Goal: Contribute content

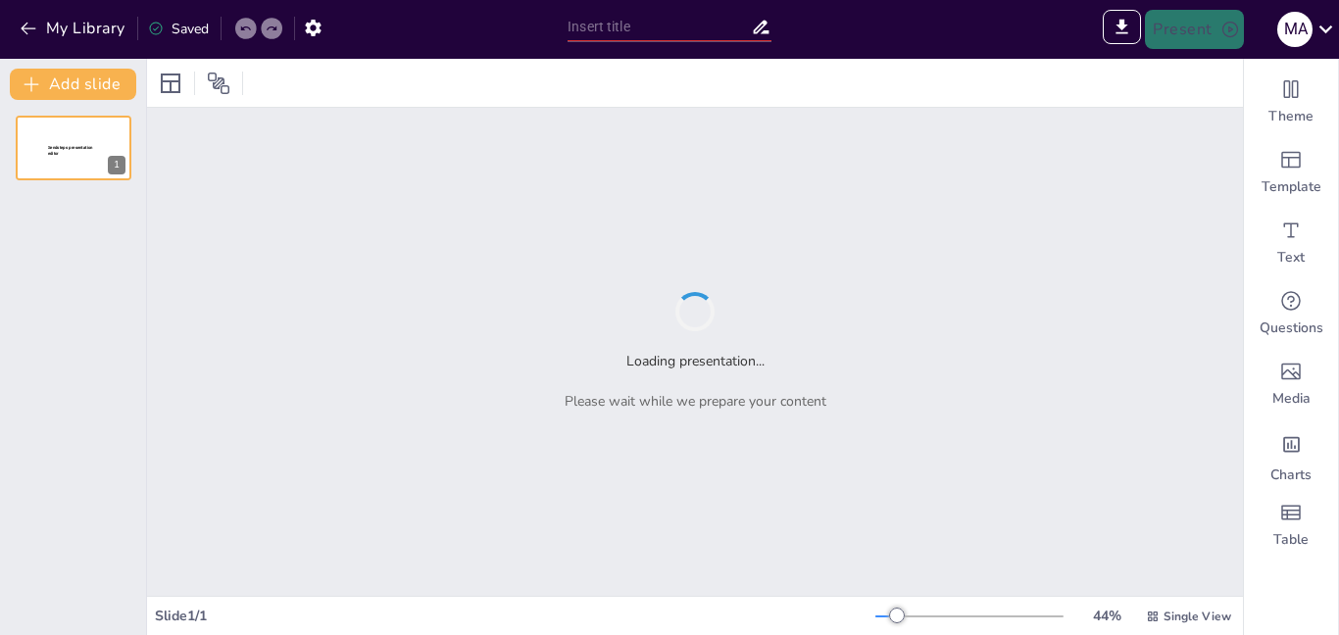
type input "Del DVD al streaming: evolución estratégica y empresarial de Netflix"
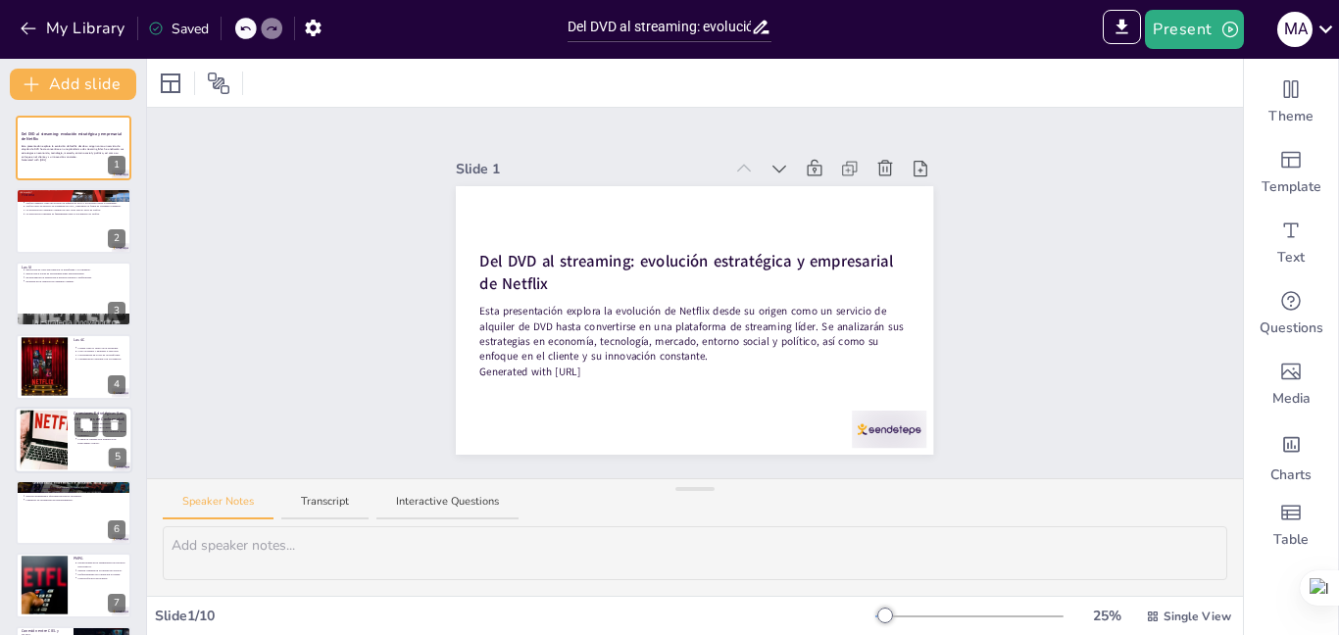
click at [45, 432] on div at bounding box center [43, 440] width 89 height 60
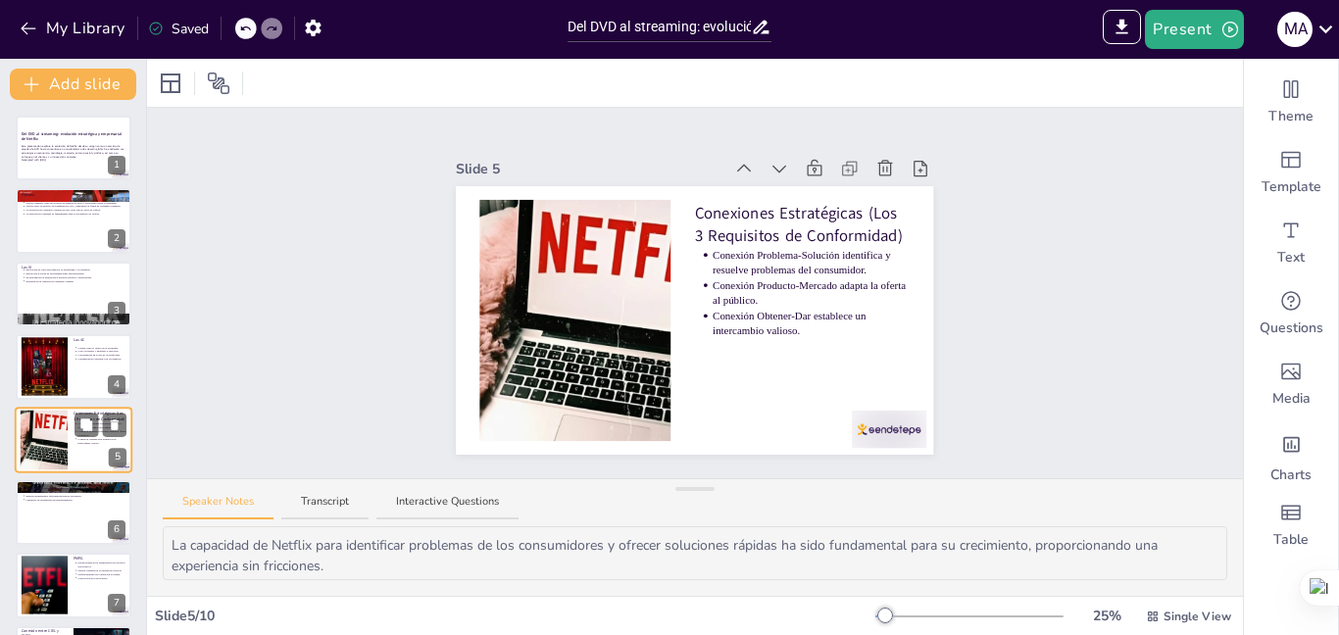
scroll to position [73, 0]
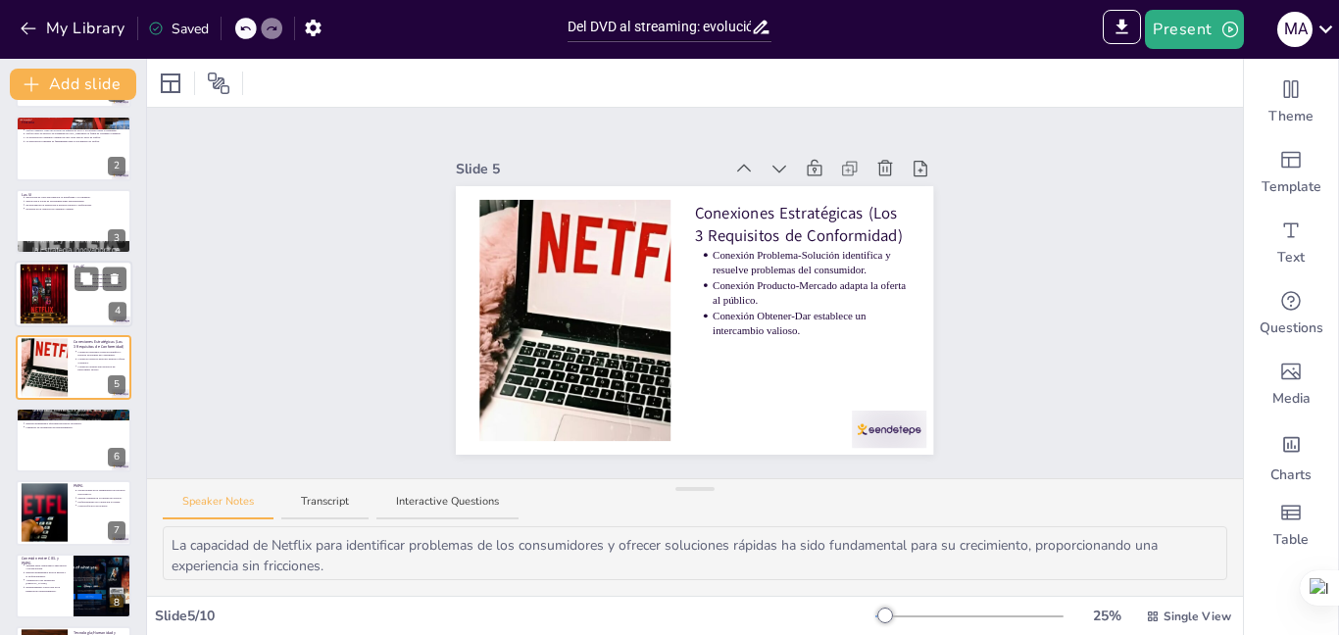
click at [41, 288] on div at bounding box center [44, 295] width 106 height 60
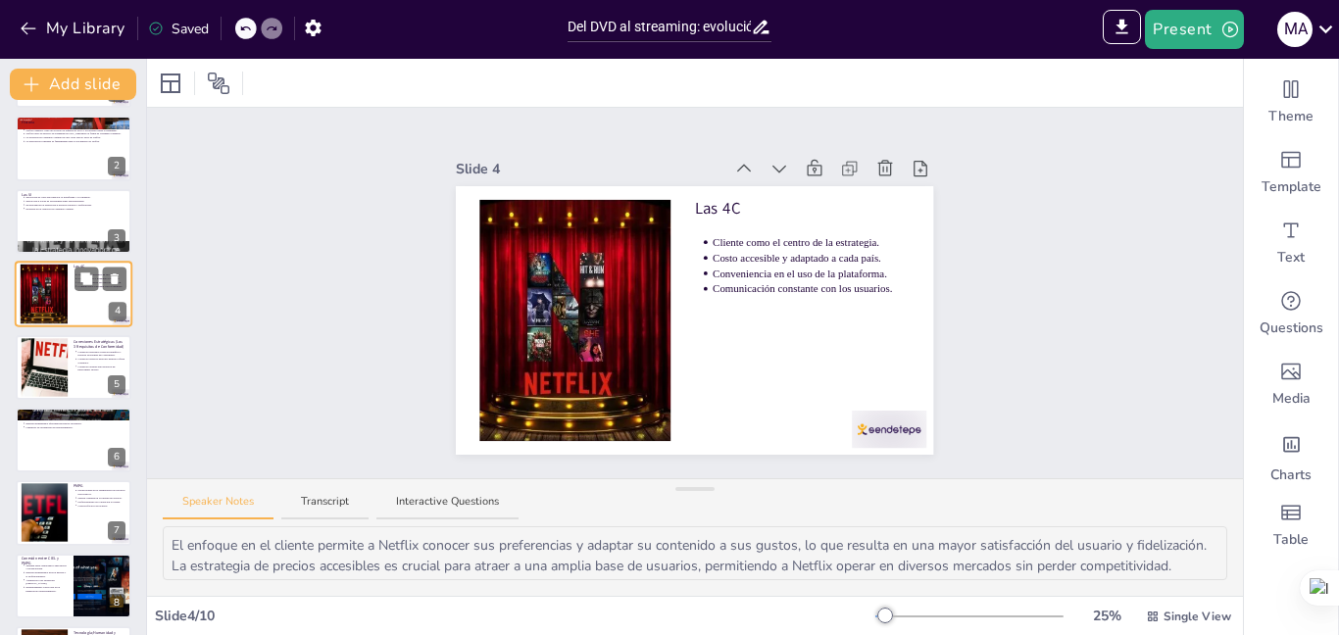
scroll to position [0, 0]
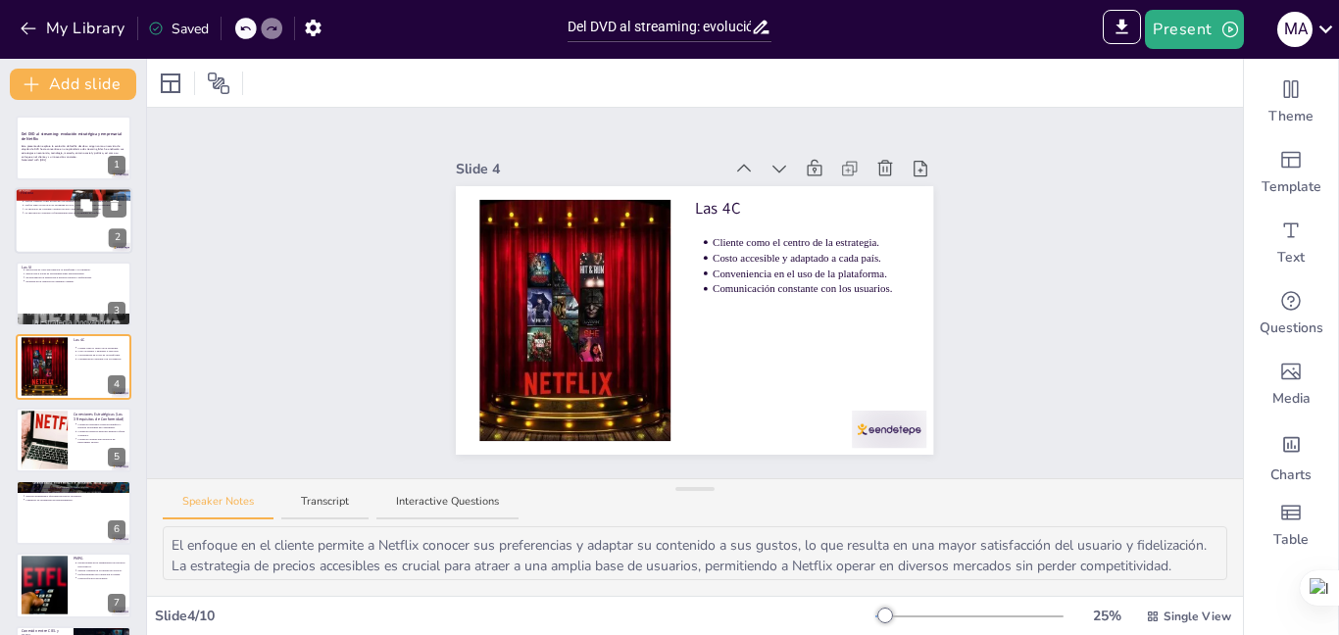
click at [46, 230] on div at bounding box center [74, 221] width 118 height 67
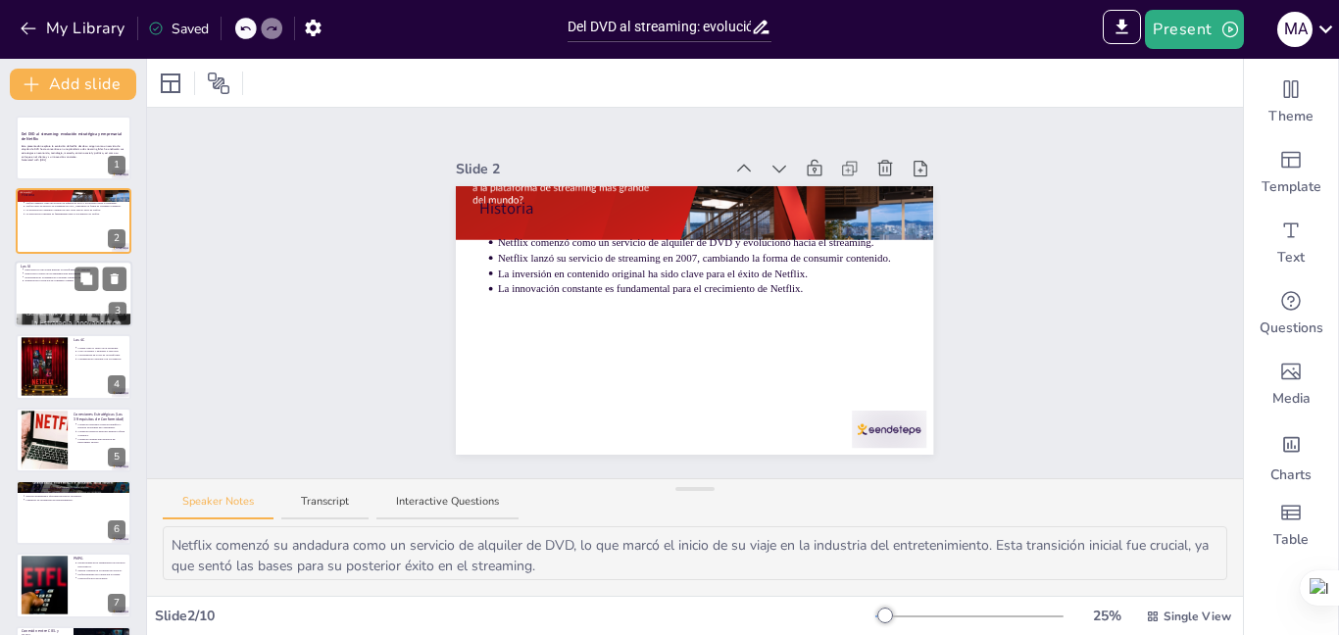
click at [49, 284] on div at bounding box center [74, 294] width 118 height 67
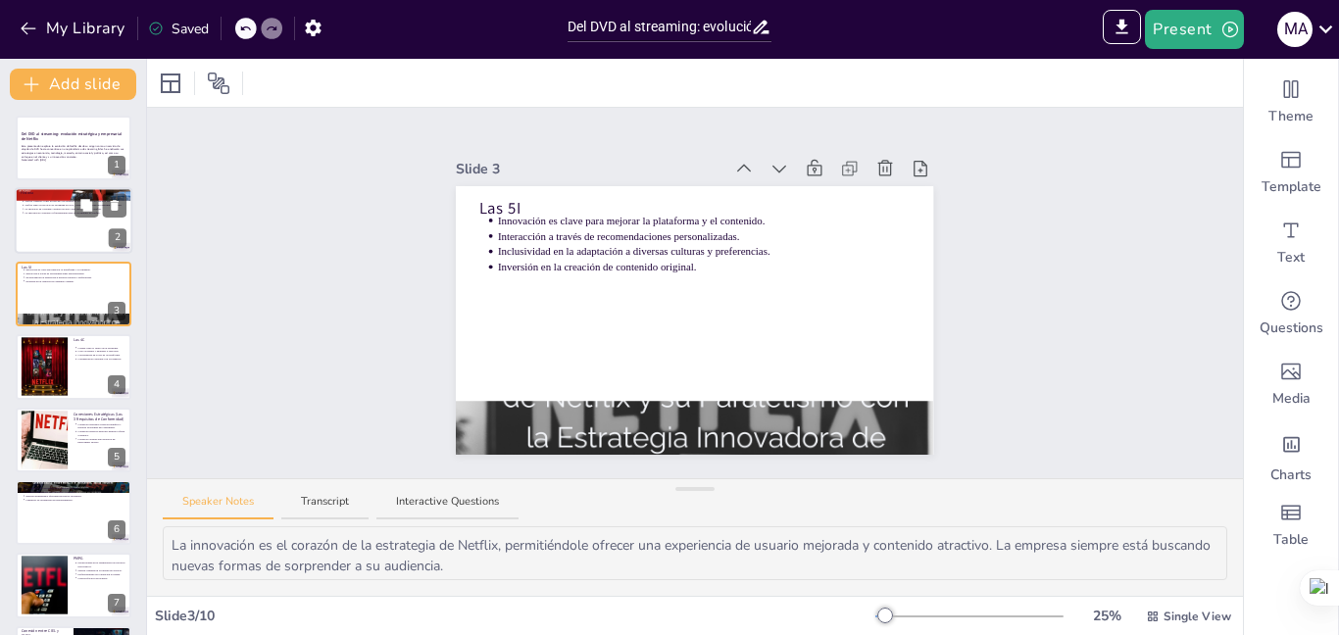
click at [50, 228] on div at bounding box center [74, 221] width 118 height 67
type textarea "Netflix comenzó su andadura como un servicio de alquiler de DVD, lo que marcó e…"
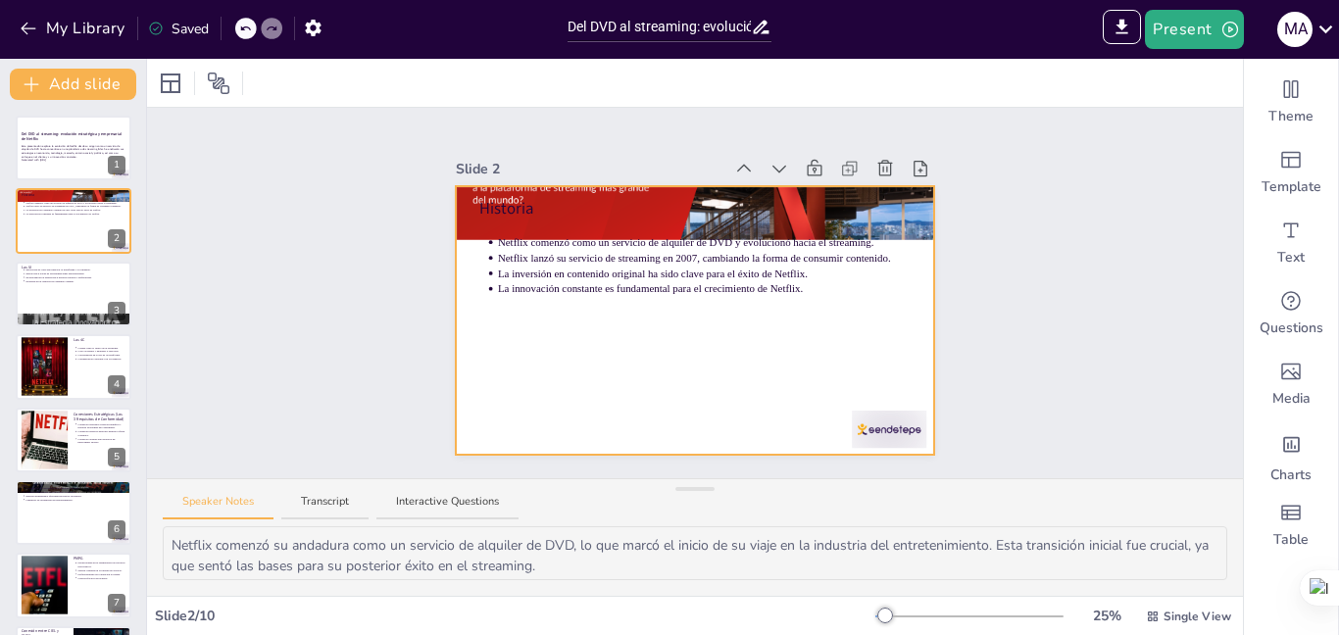
click at [652, 433] on div at bounding box center [694, 320] width 477 height 269
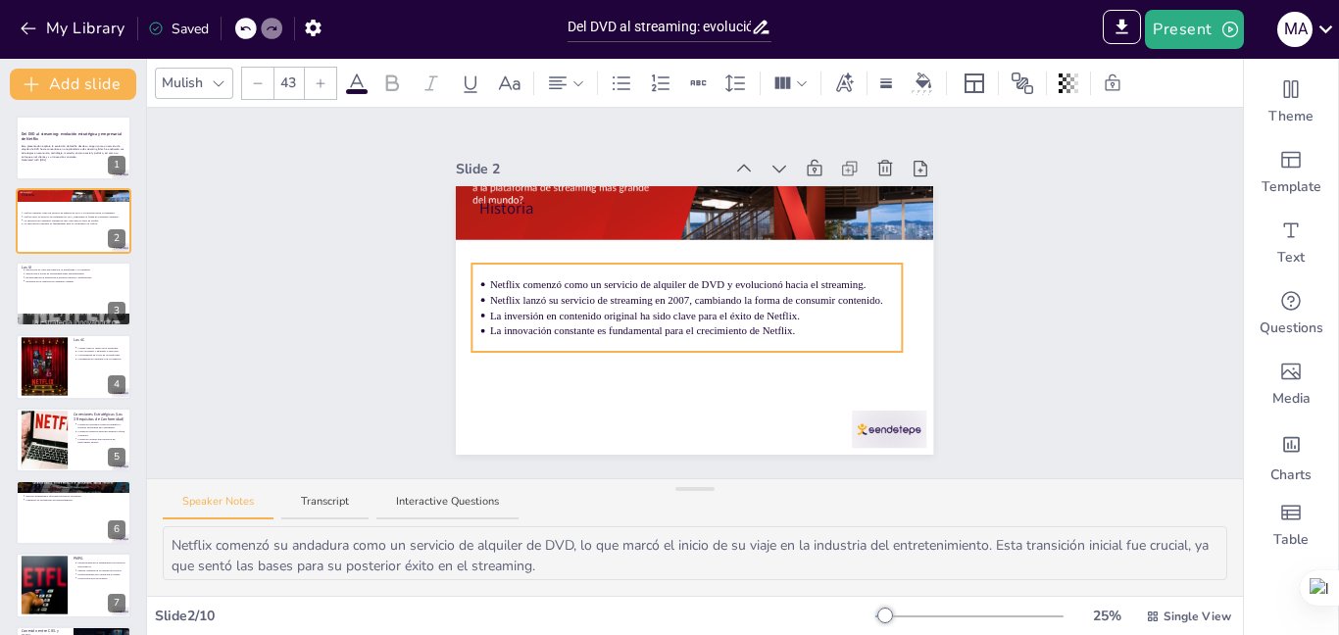
drag, startPoint x: 707, startPoint y: 252, endPoint x: 699, endPoint y: 295, distance: 43.8
click at [699, 295] on p "Netflix lanzó su servicio de streaming en 2007, cambiando la forma de consumir …" at bounding box center [696, 300] width 412 height 15
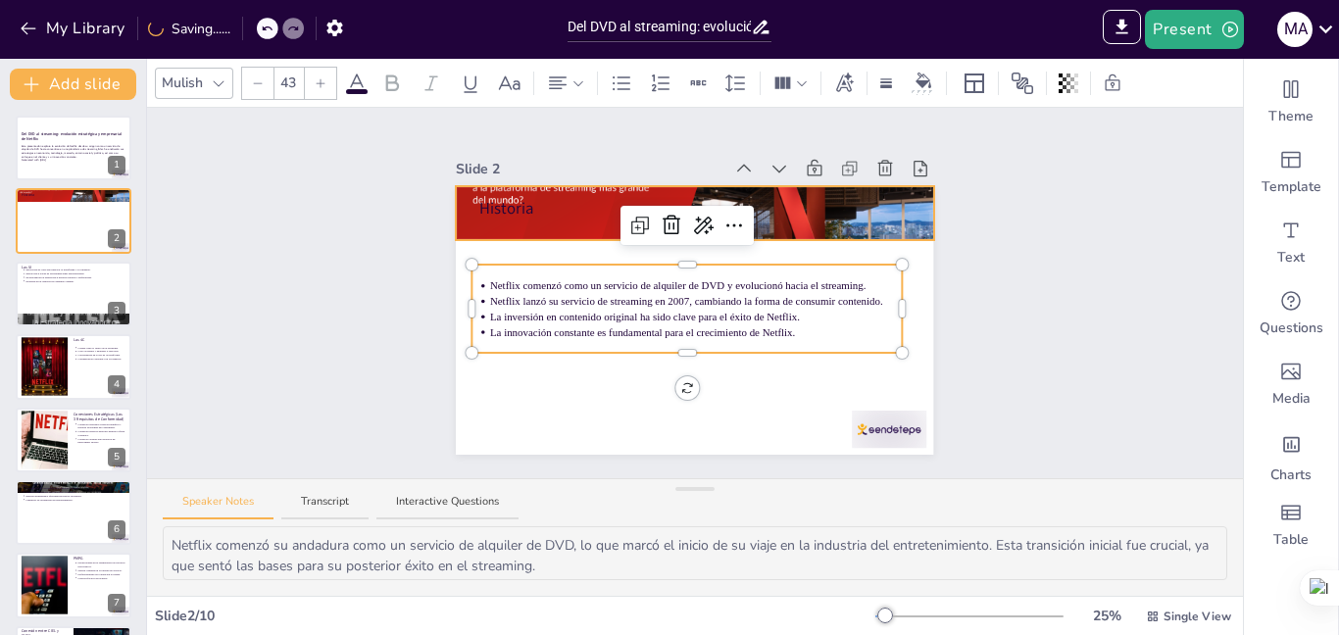
click at [823, 197] on p "Historia" at bounding box center [694, 208] width 429 height 23
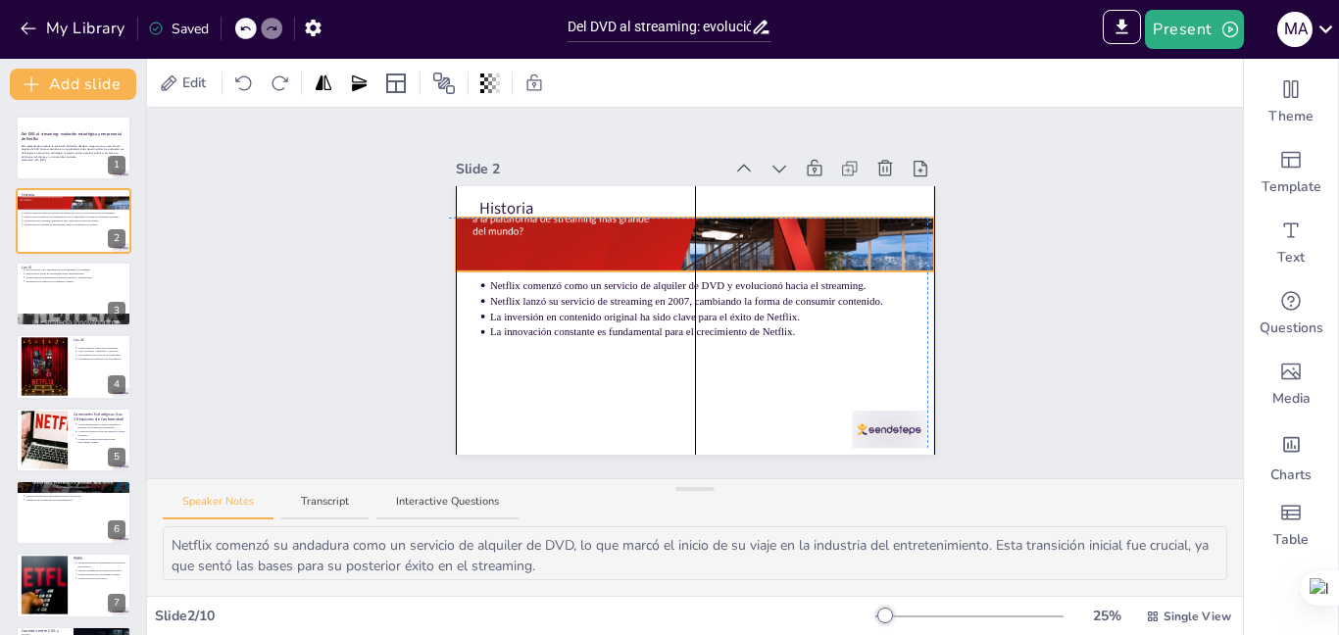
drag, startPoint x: 679, startPoint y: 230, endPoint x: 672, endPoint y: 262, distance: 32.1
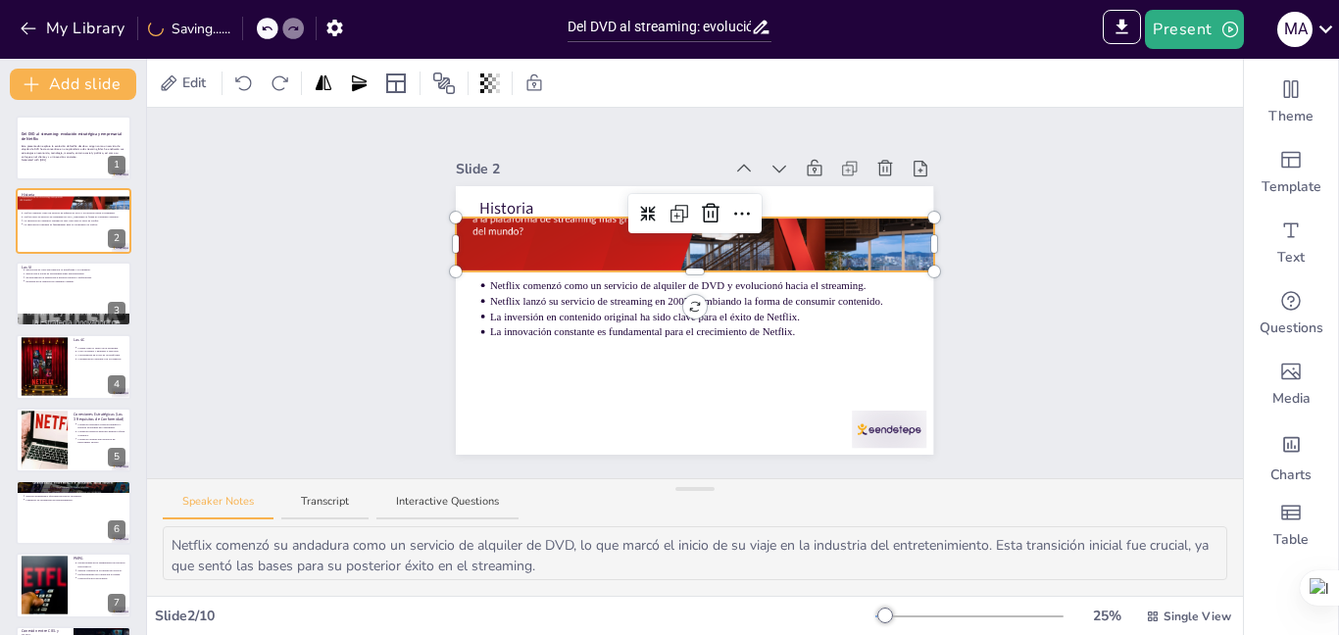
click at [678, 238] on div at bounding box center [694, 244] width 477 height 269
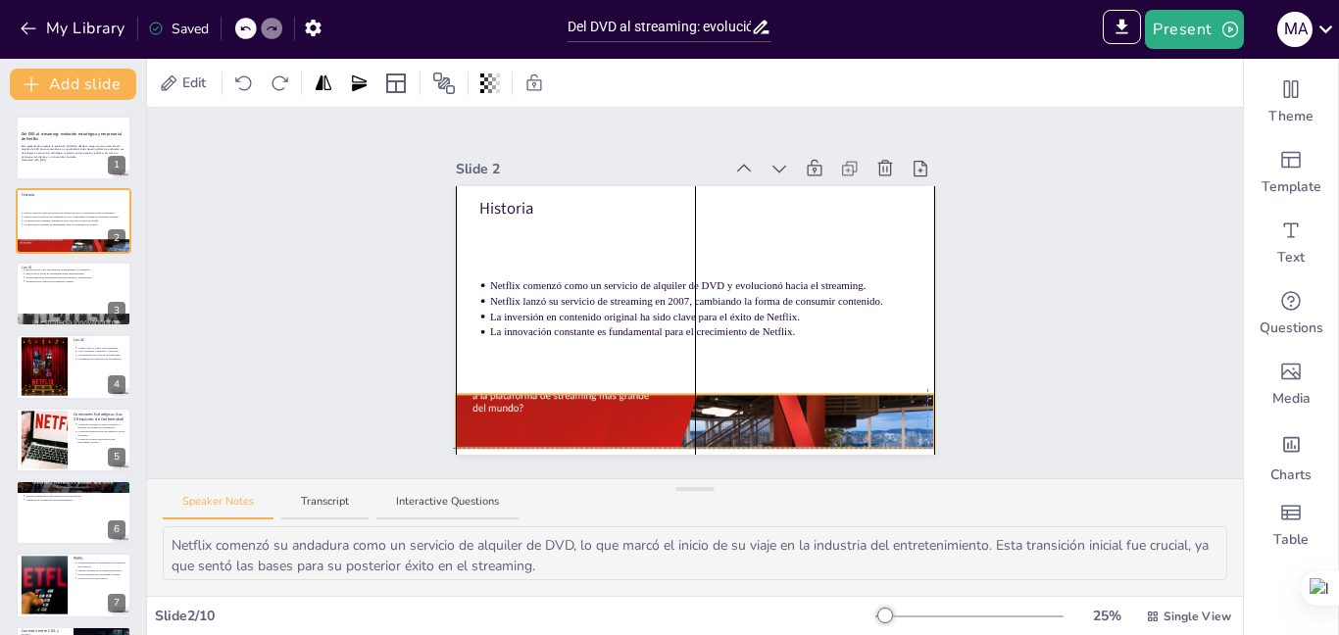
drag, startPoint x: 572, startPoint y: 234, endPoint x: 569, endPoint y: 406, distance: 171.5
click at [569, 406] on div at bounding box center [694, 421] width 477 height 269
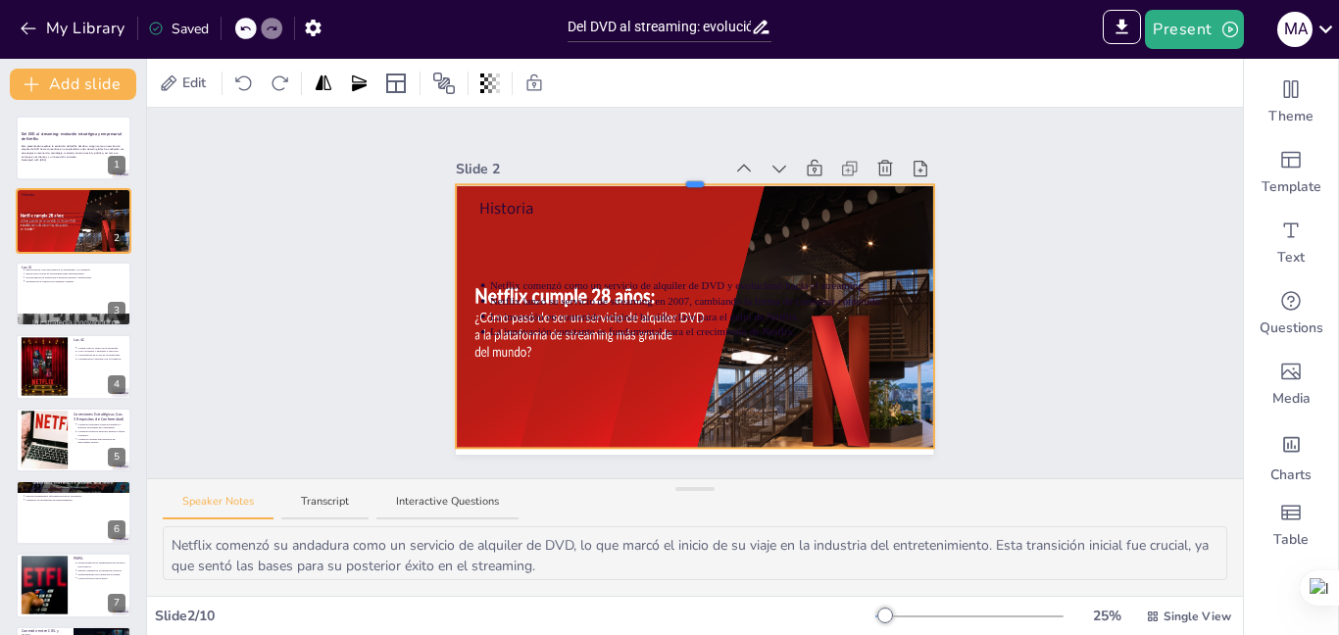
drag, startPoint x: 679, startPoint y: 384, endPoint x: 697, endPoint y: 174, distance: 210.4
click at [697, 174] on div "Slide 2 Historia Netflix comenzó como un servicio de alquiler de DVD y evolucio…" at bounding box center [694, 305] width 477 height 300
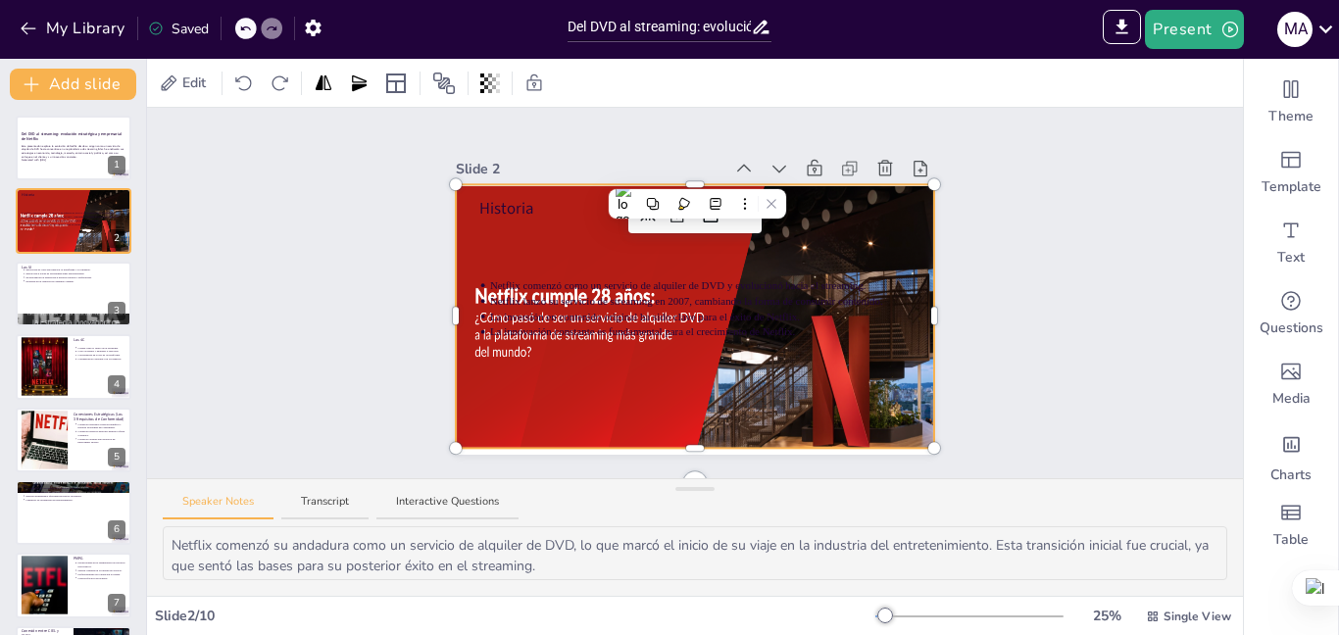
click at [540, 348] on div at bounding box center [723, 369] width 535 height 370
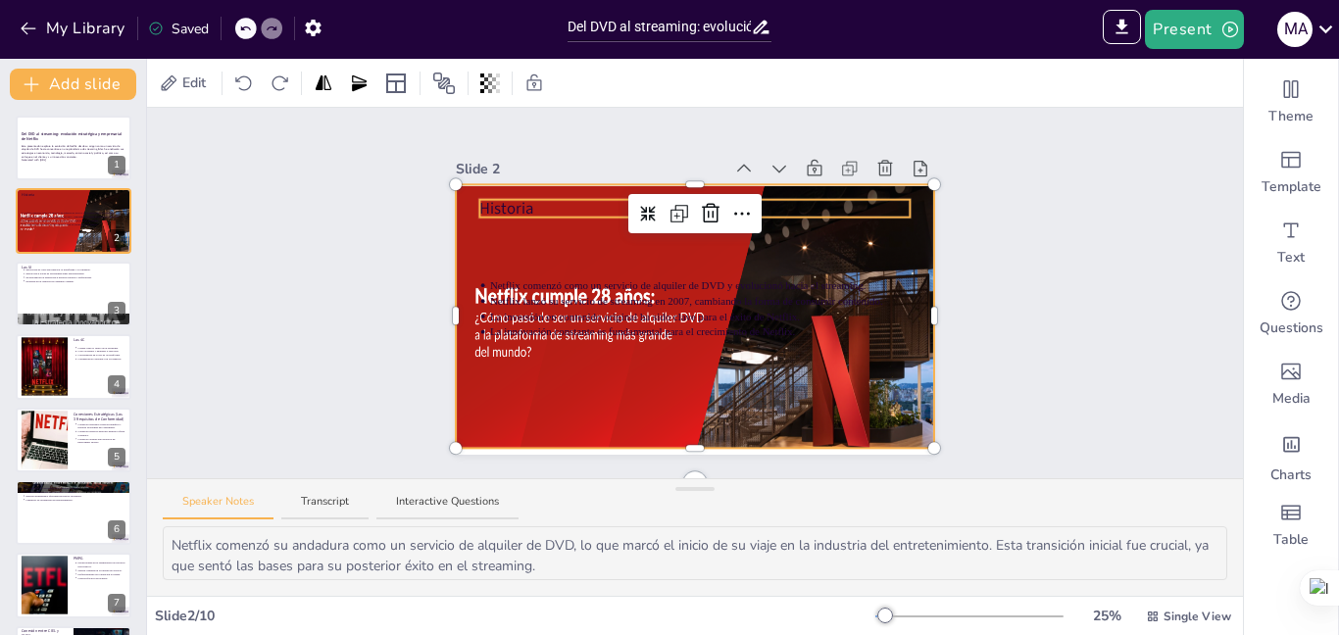
click at [491, 199] on p "Historia" at bounding box center [694, 208] width 429 height 23
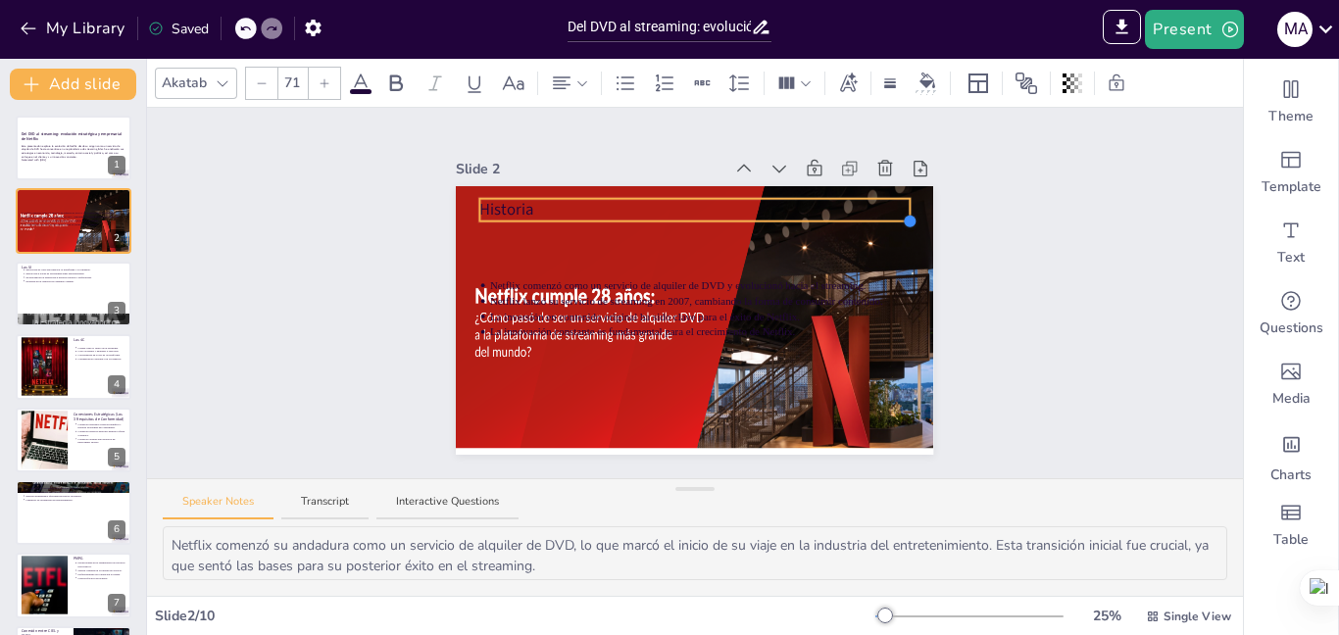
type input "64"
drag, startPoint x: 899, startPoint y: 201, endPoint x: 574, endPoint y: 201, distance: 324.4
click at [574, 201] on div "Netflix comenzó como un servicio de alquiler de DVD y evolucionó hacia el strea…" at bounding box center [694, 320] width 477 height 269
click at [715, 202] on div at bounding box center [718, 210] width 6 height 18
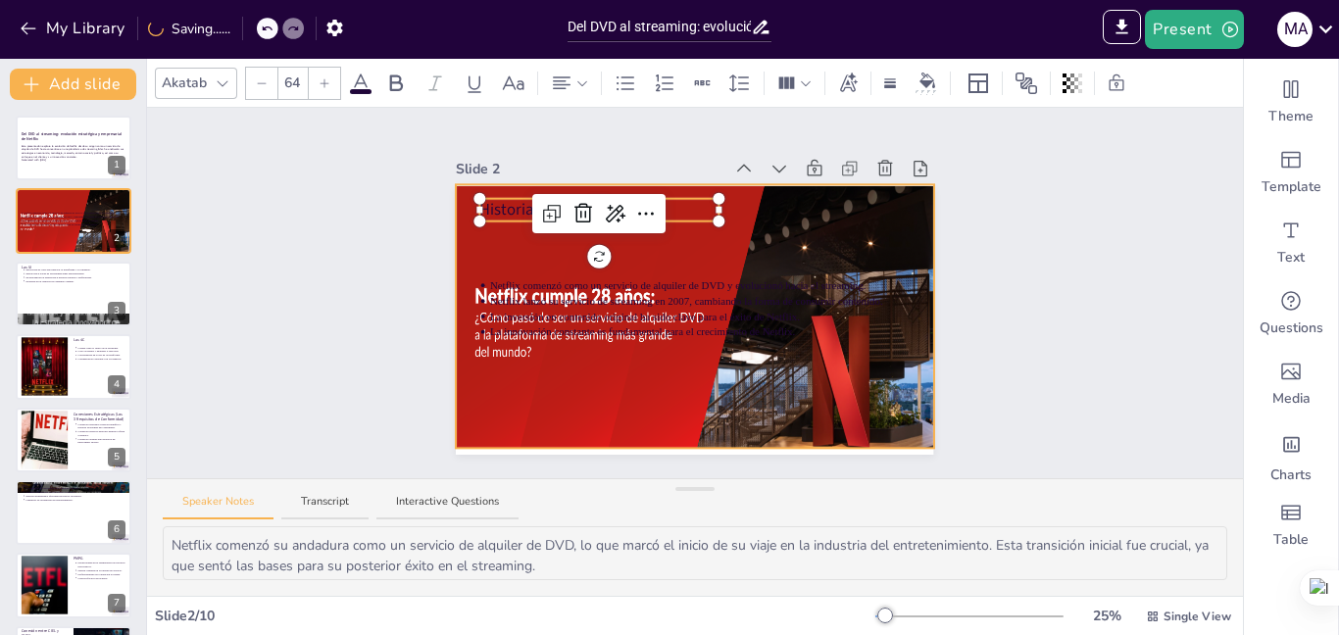
click at [497, 253] on div at bounding box center [723, 369] width 535 height 370
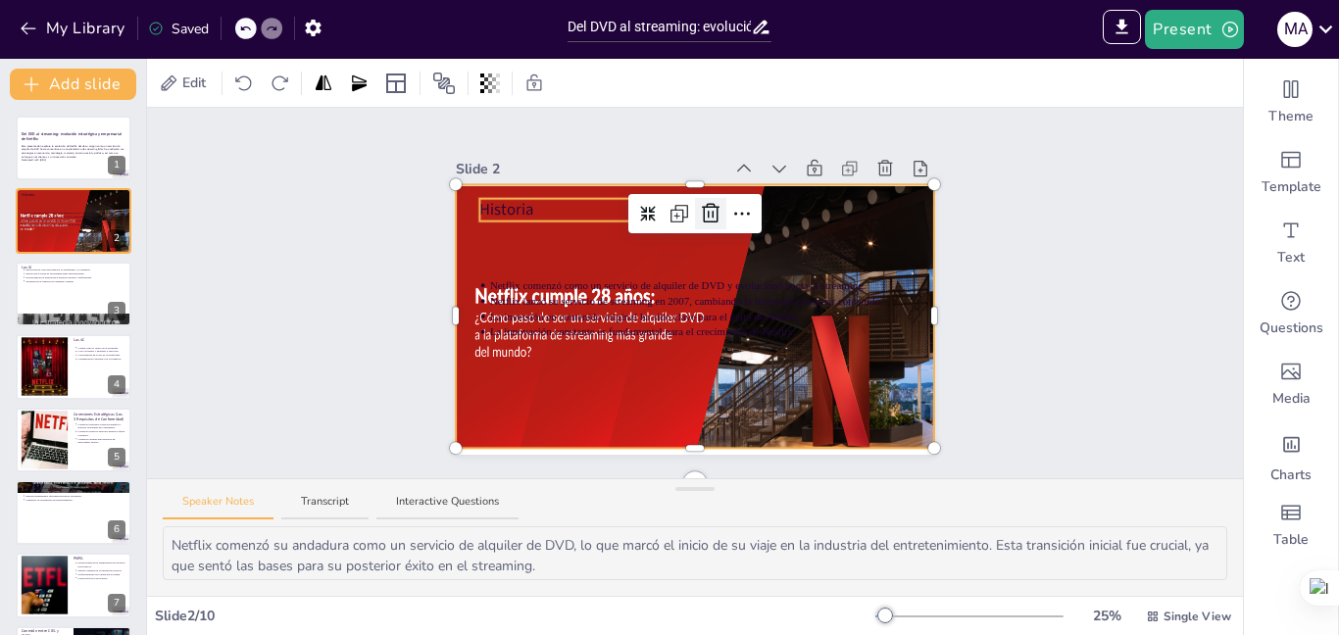
click at [563, 205] on p "Historia" at bounding box center [599, 210] width 238 height 23
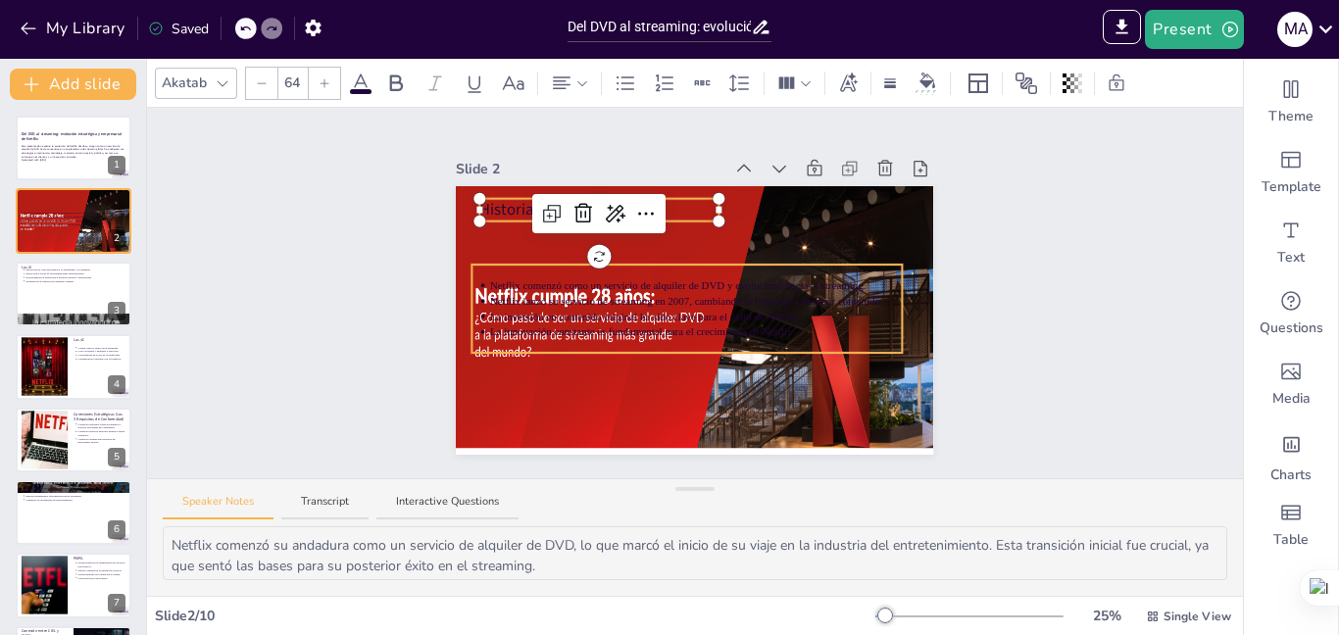
click at [521, 301] on p "Netflix lanzó su servicio de streaming en 2007, cambiando la forma de consumir …" at bounding box center [696, 301] width 412 height 15
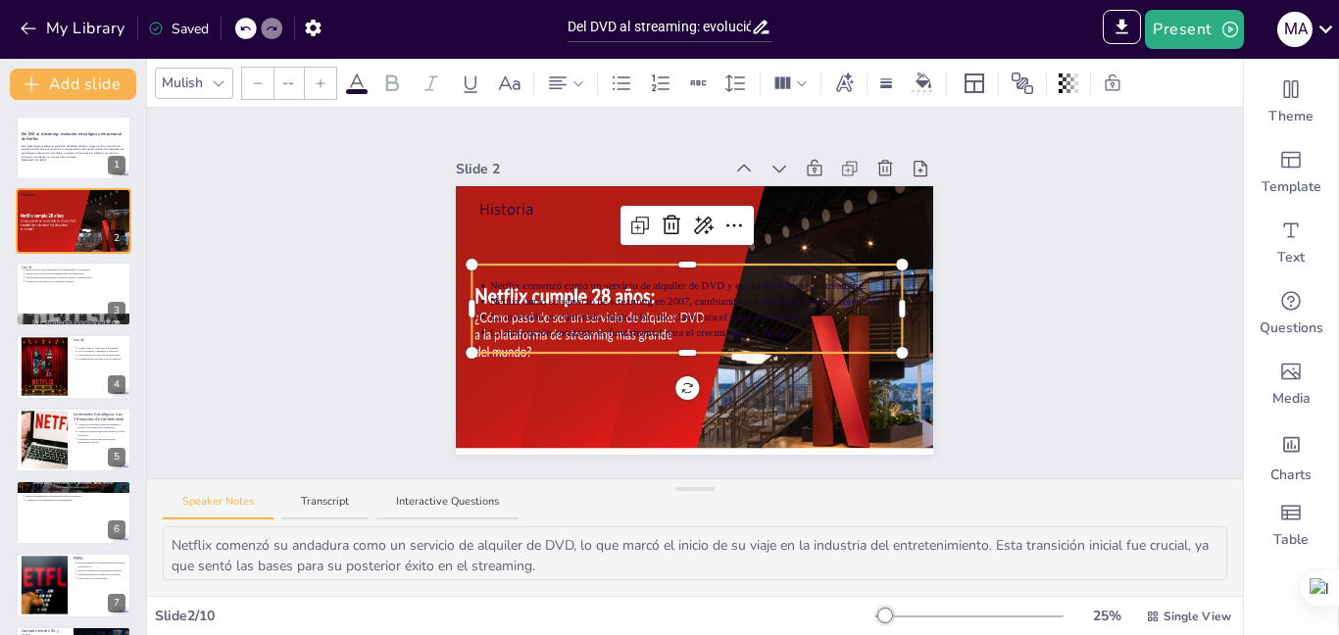
type input "43"
click at [532, 294] on p "Netflix lanzó su servicio de streaming en 2007, cambiando la forma de consumir …" at bounding box center [696, 301] width 412 height 15
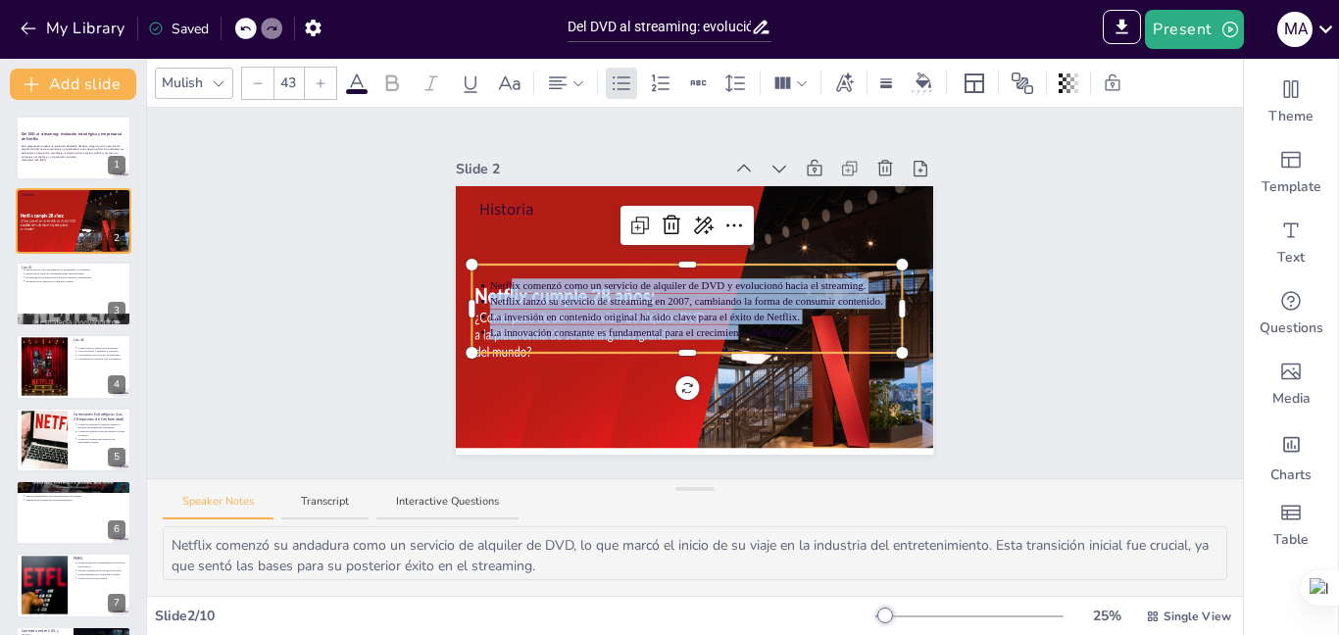
drag, startPoint x: 722, startPoint y: 327, endPoint x: 497, endPoint y: 274, distance: 231.5
click at [497, 278] on ul "Netflix comenzó como un servicio de alquiler de DVD y evolucionó hacia el strea…" at bounding box center [686, 309] width 429 height 62
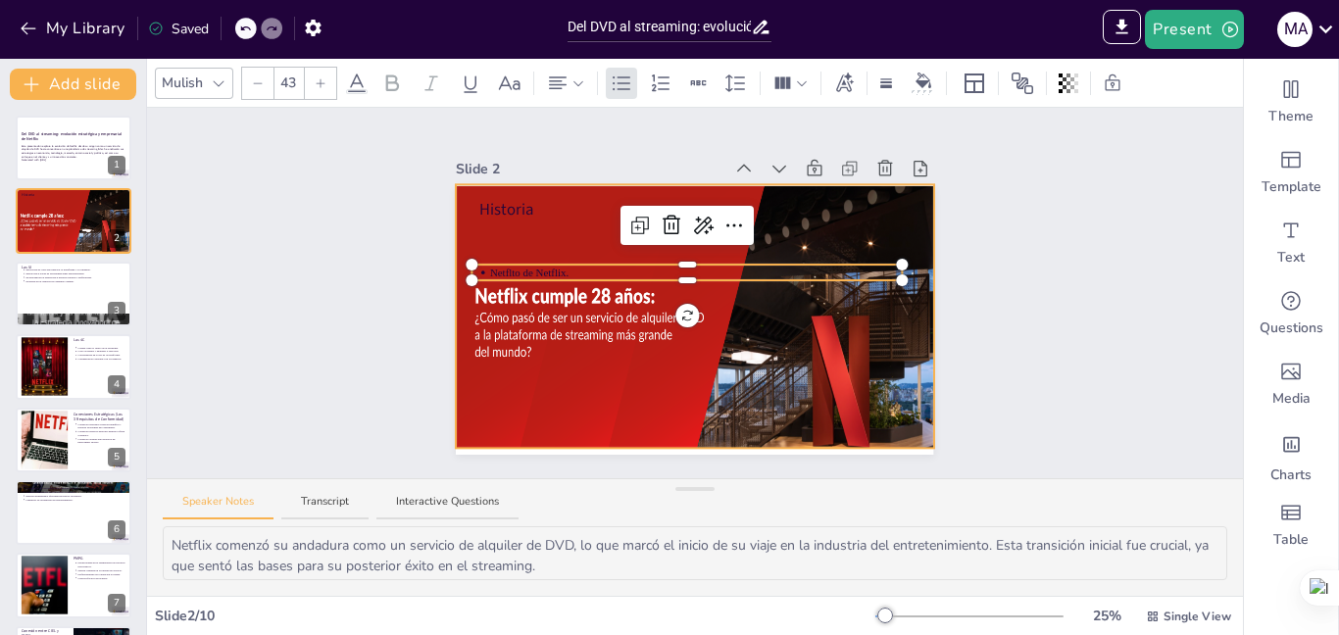
click at [578, 333] on div at bounding box center [723, 369] width 535 height 370
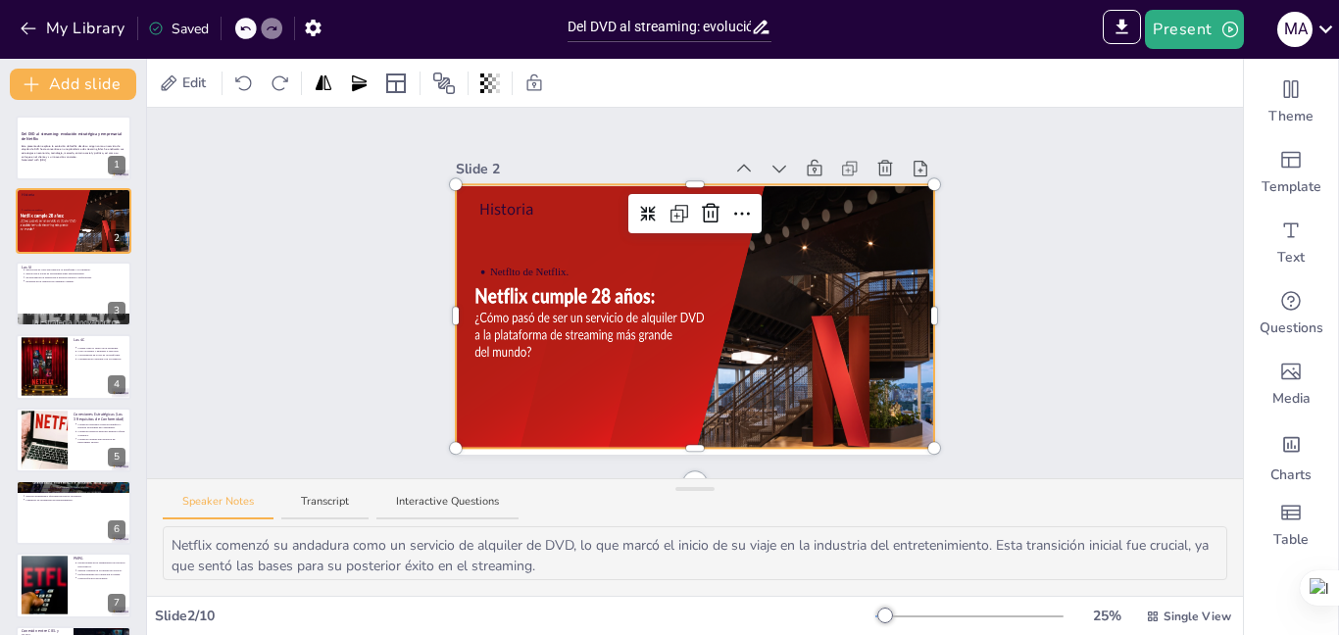
click at [499, 343] on div at bounding box center [723, 369] width 535 height 370
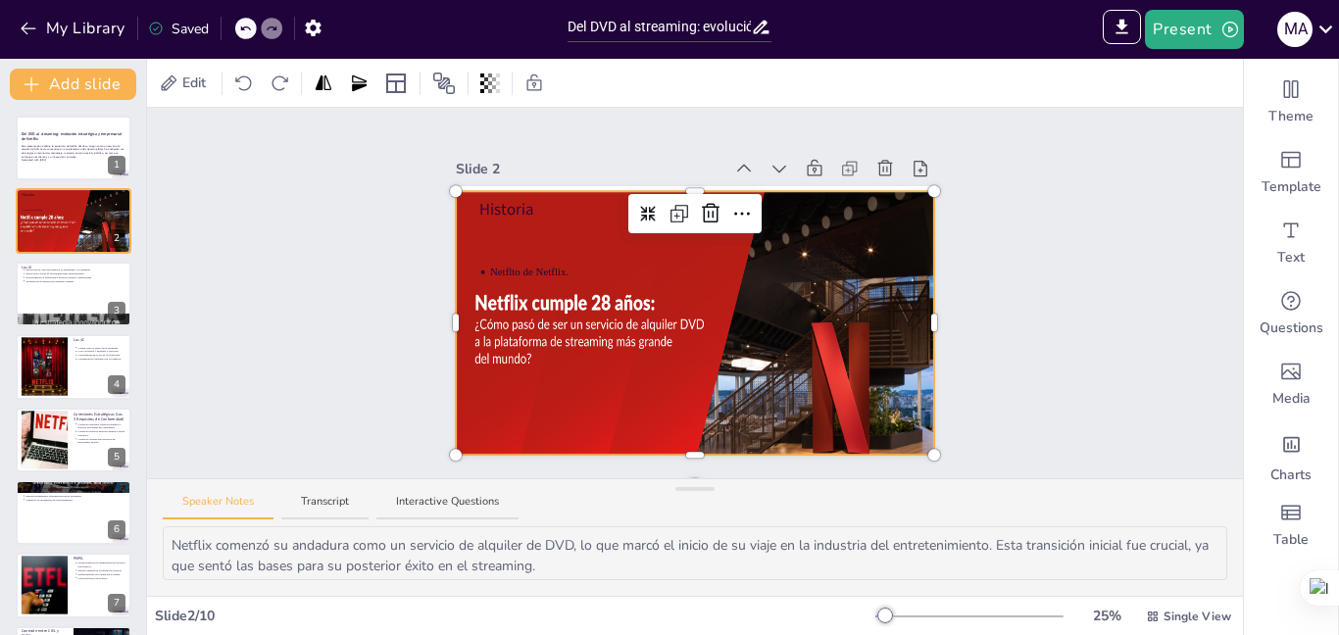
click at [500, 342] on div at bounding box center [723, 376] width 535 height 370
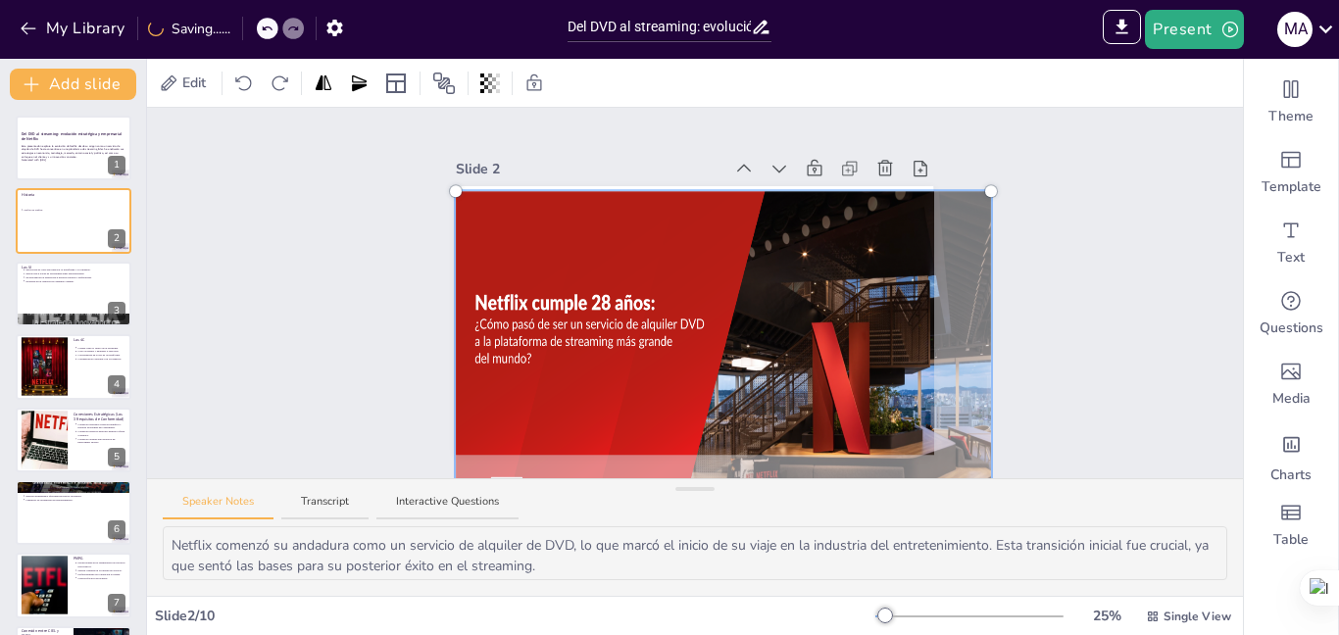
click at [559, 349] on div at bounding box center [723, 376] width 559 height 394
click at [605, 327] on div at bounding box center [723, 376] width 559 height 394
click at [806, 306] on div at bounding box center [723, 376] width 559 height 394
click at [369, 270] on div "Slide 1 Del DVD al streaming: evolución estratégica y empresarial de Netflix Es…" at bounding box center [695, 293] width 1096 height 370
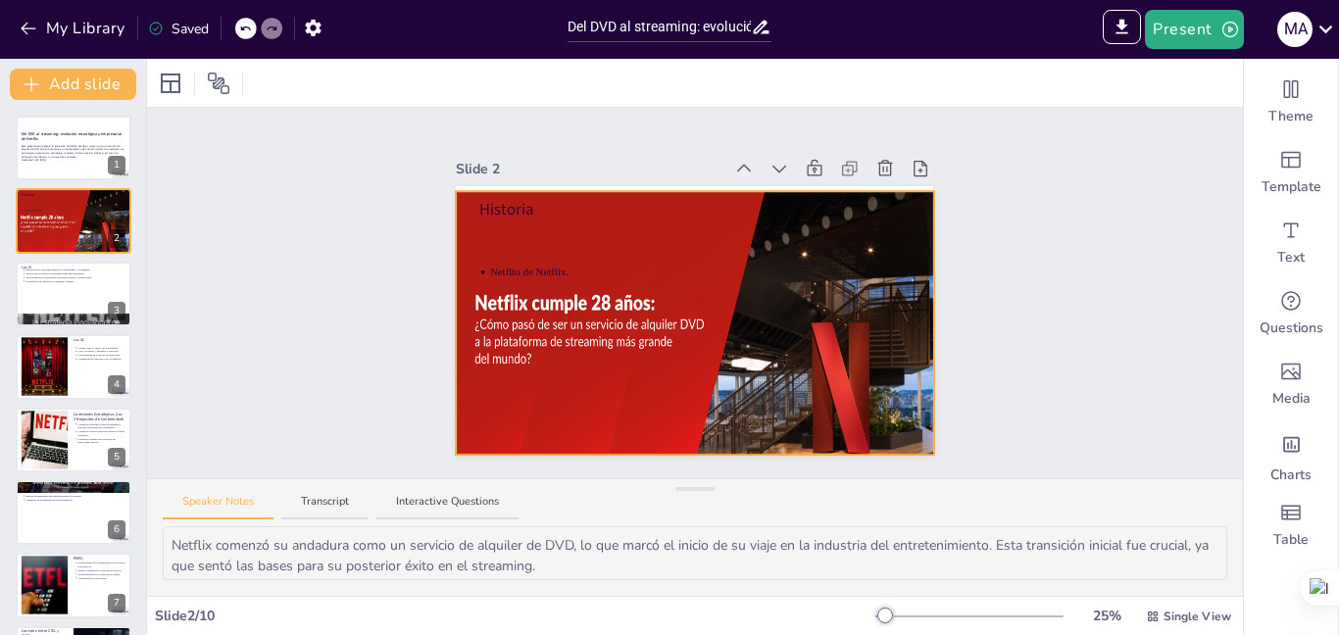
click at [585, 342] on div at bounding box center [723, 376] width 535 height 370
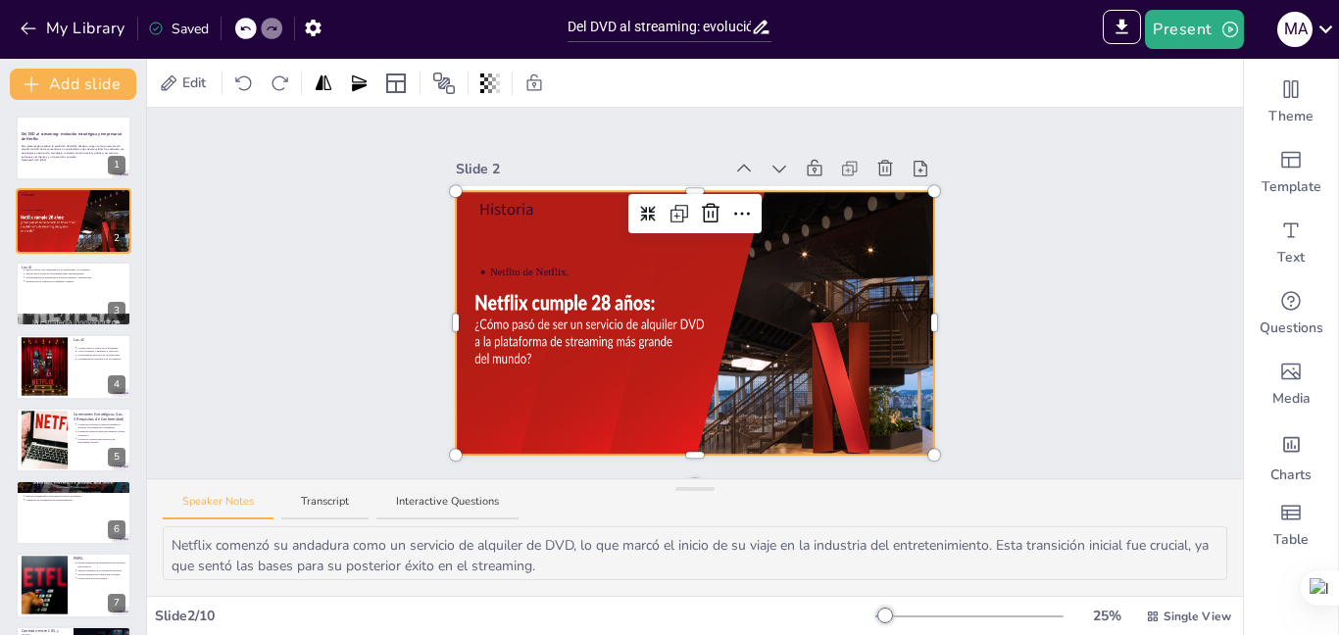
click at [483, 318] on div at bounding box center [723, 376] width 535 height 370
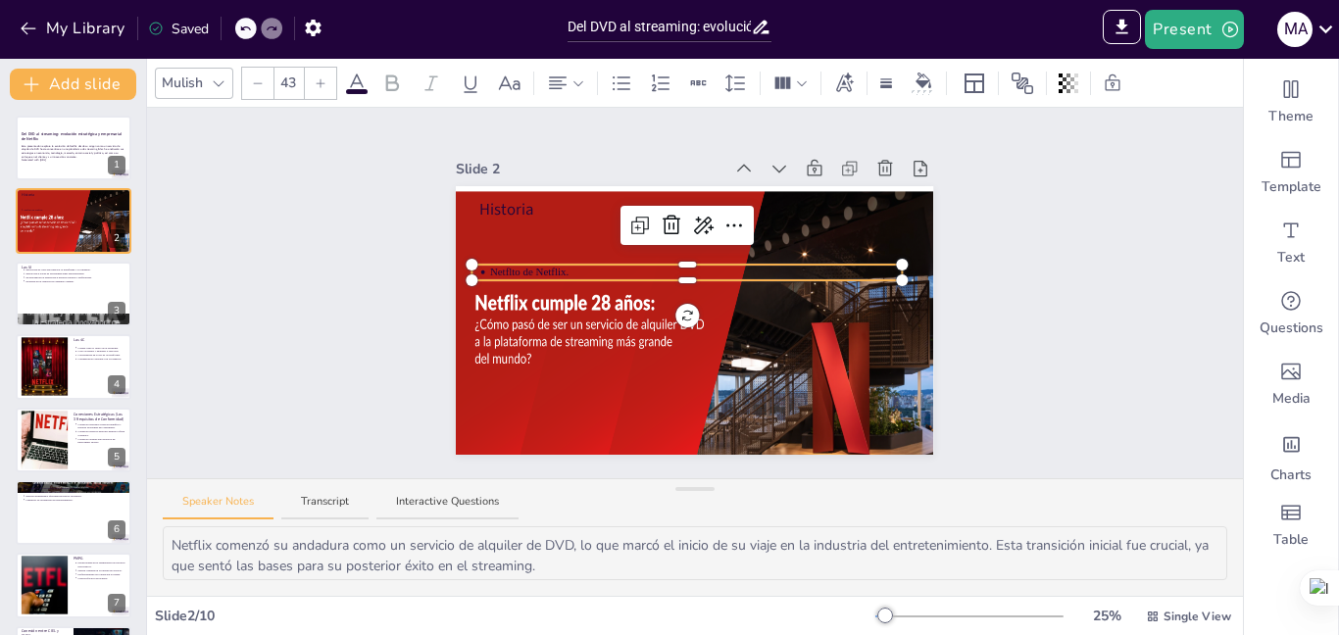
click at [524, 263] on div "Historia Netflto de Netflix." at bounding box center [694, 320] width 477 height 269
click at [606, 354] on div at bounding box center [723, 376] width 535 height 370
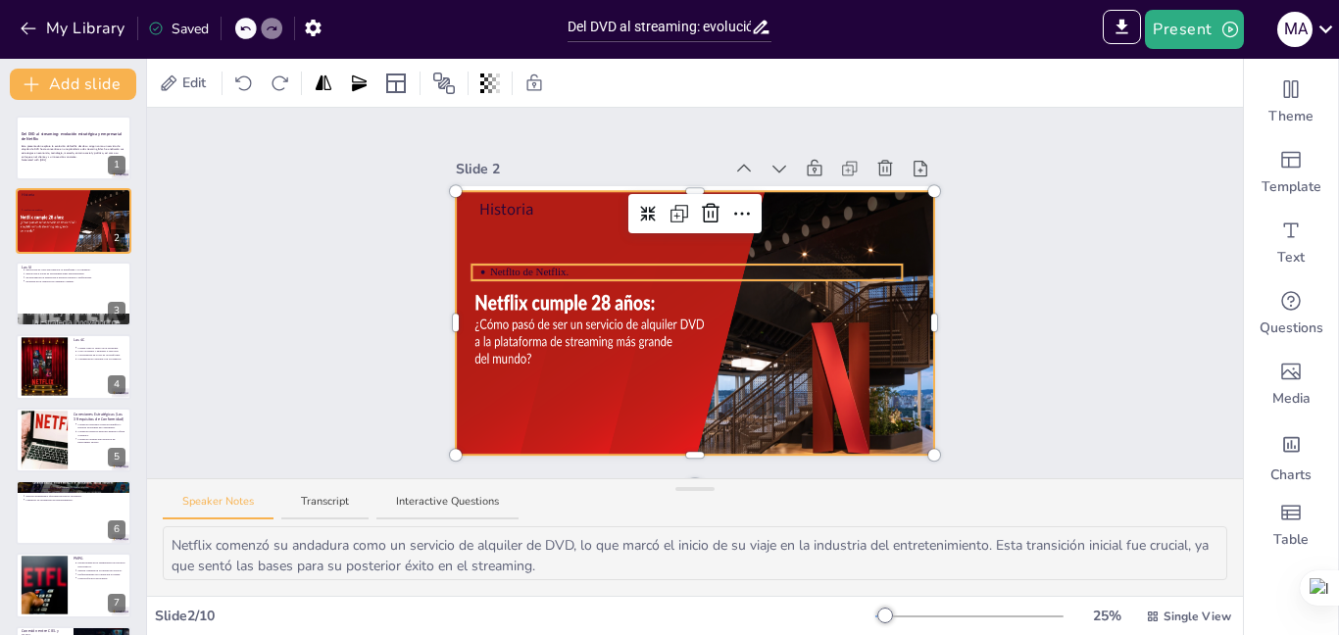
click at [597, 265] on p "Netflto de Netflix." at bounding box center [696, 272] width 412 height 15
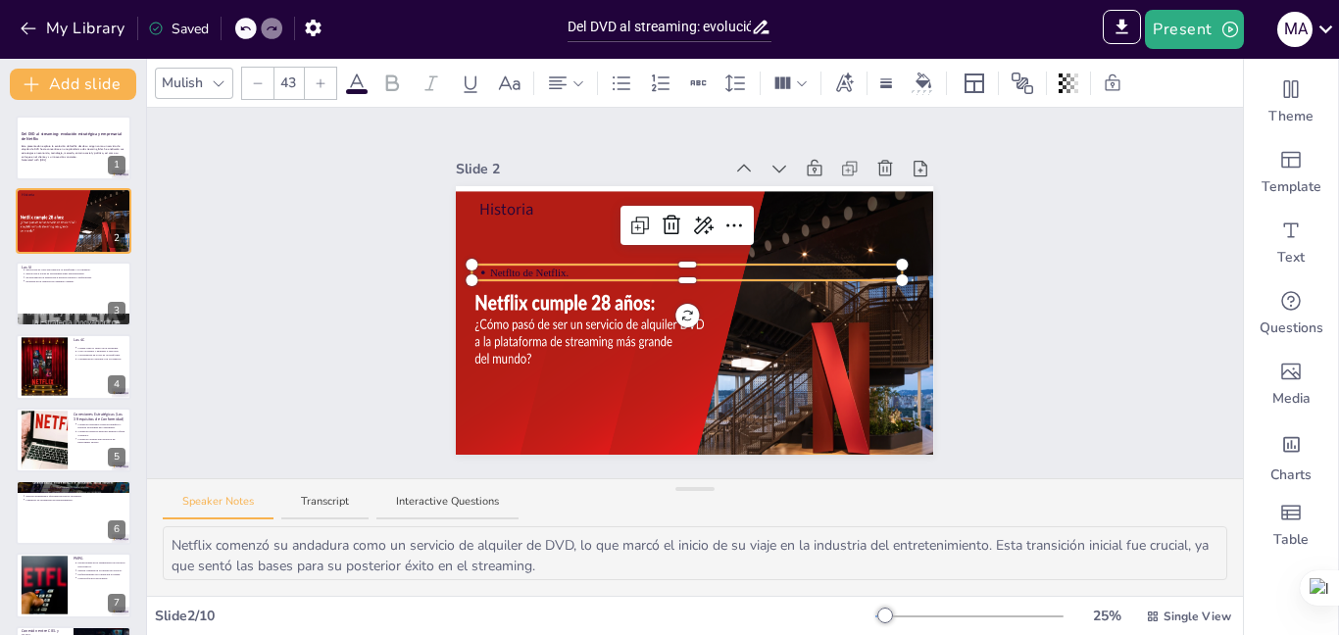
click at [563, 272] on div at bounding box center [686, 276] width 429 height 8
click at [538, 272] on div at bounding box center [686, 276] width 429 height 8
click at [507, 271] on div at bounding box center [694, 275] width 429 height 8
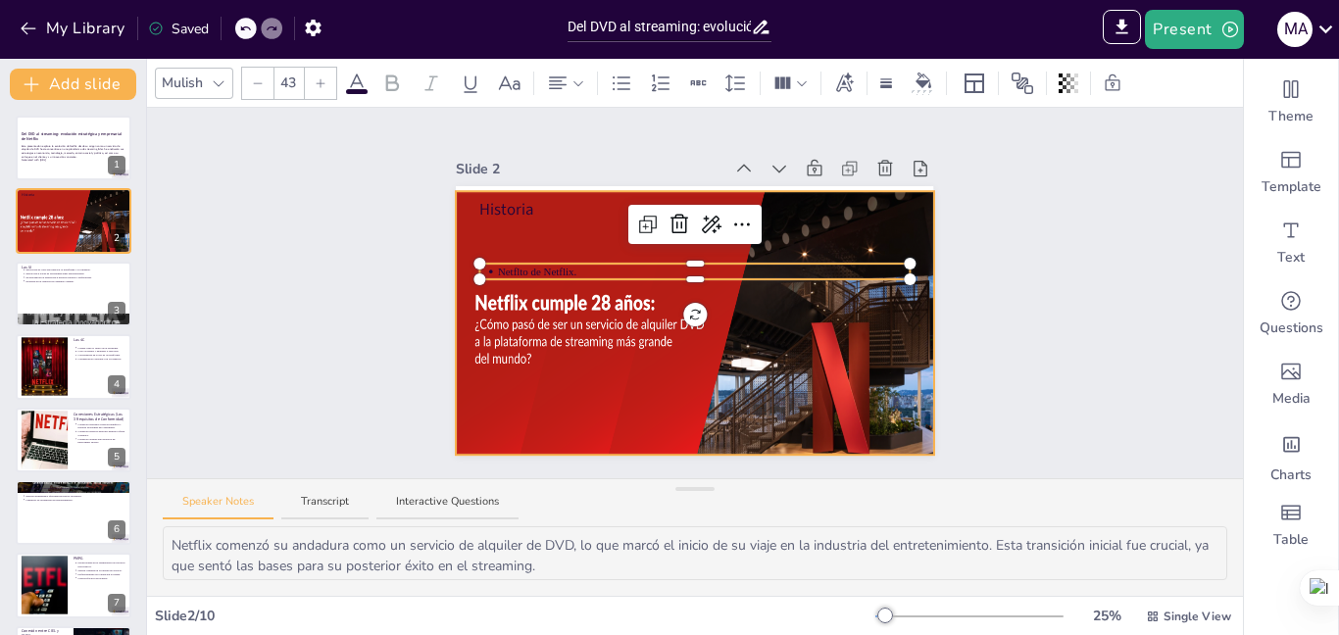
click at [551, 275] on div at bounding box center [723, 376] width 535 height 370
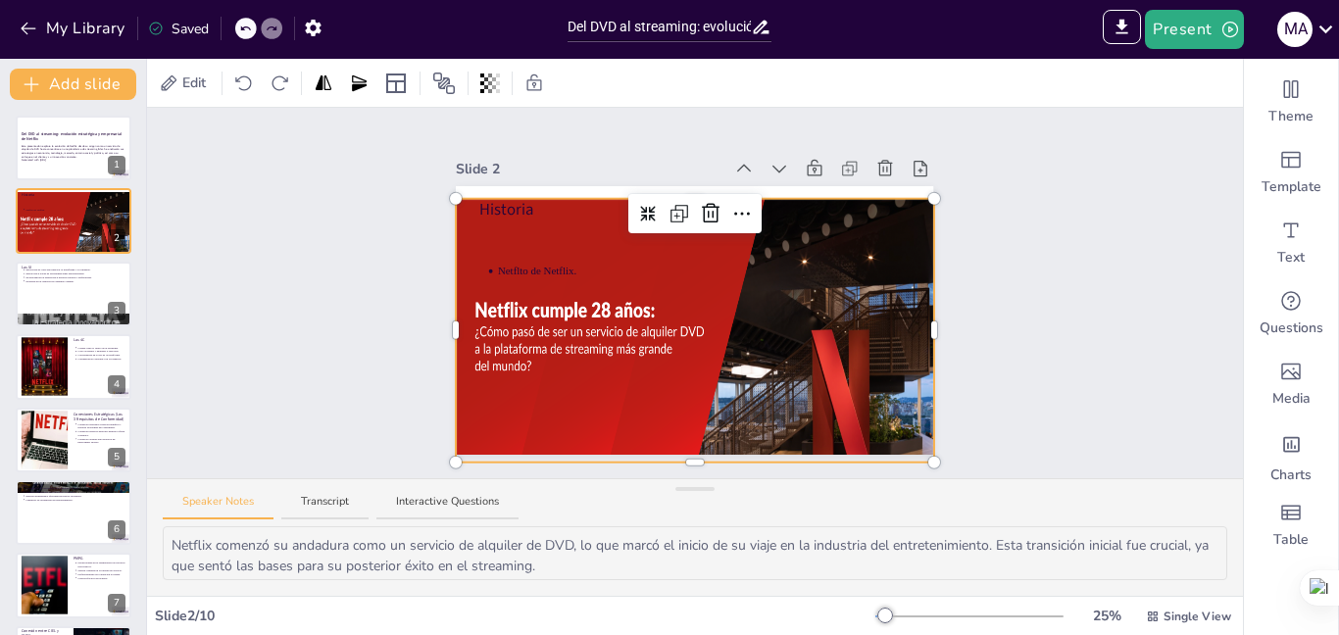
click at [569, 273] on div at bounding box center [723, 384] width 535 height 370
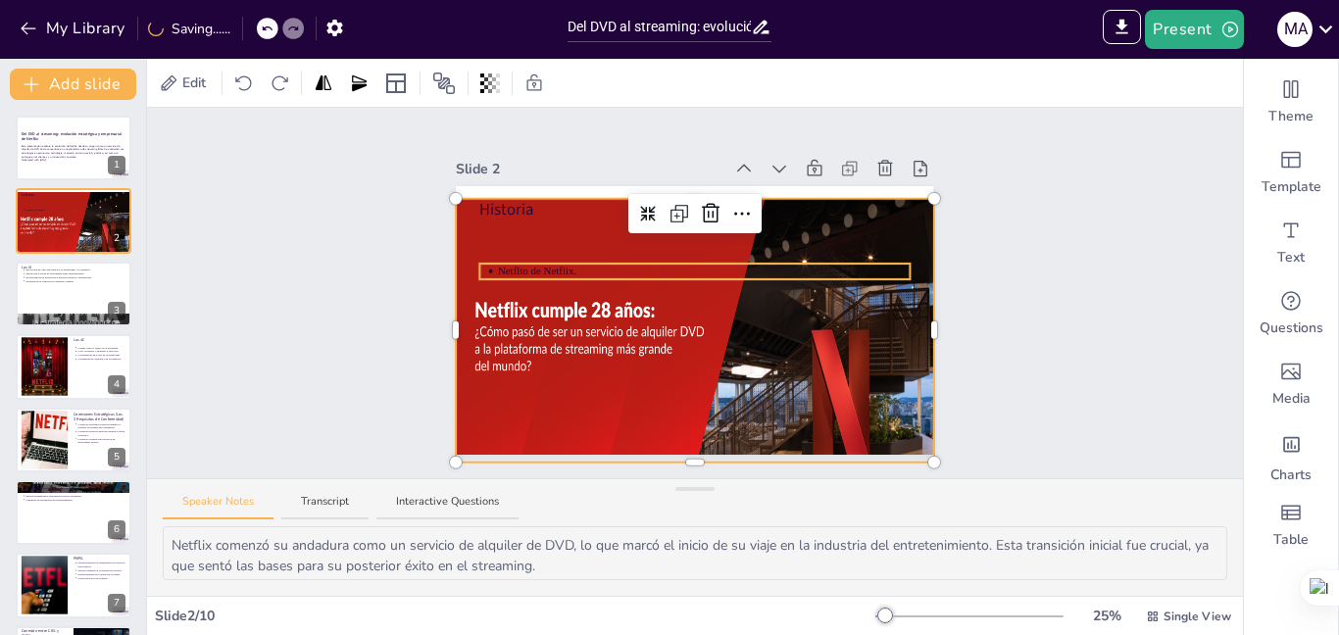
click at [566, 269] on p "Netflto de Netflix." at bounding box center [704, 271] width 412 height 15
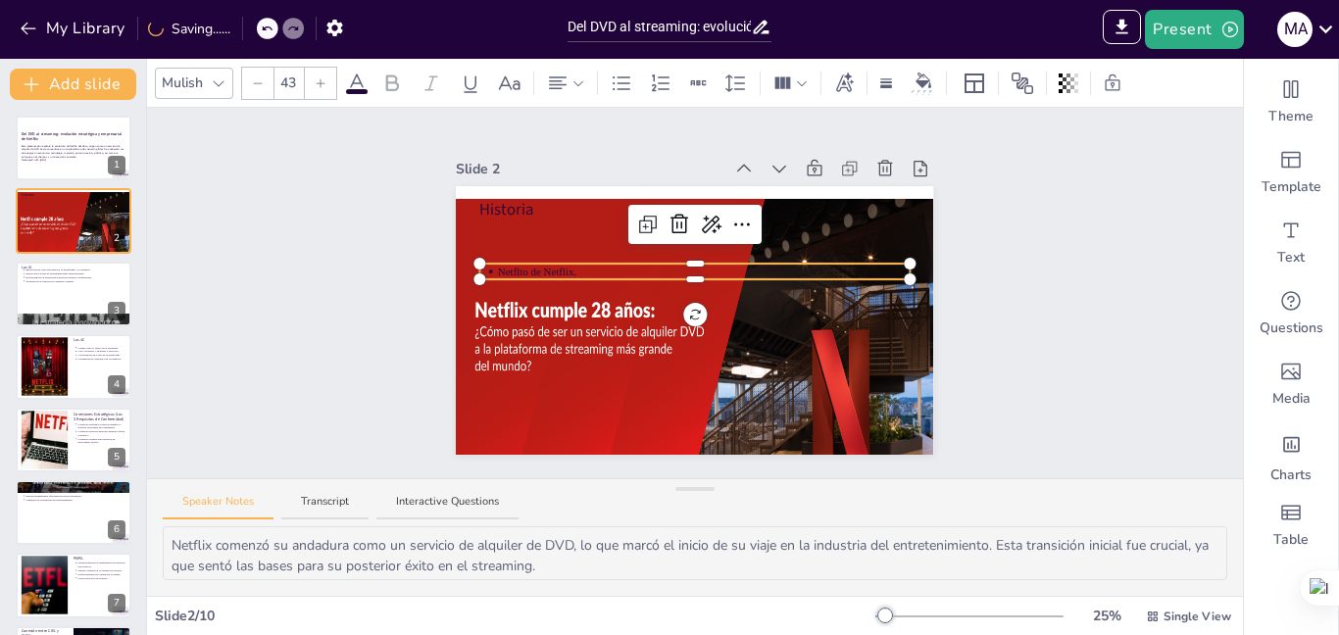
click at [569, 271] on div at bounding box center [694, 275] width 429 height 8
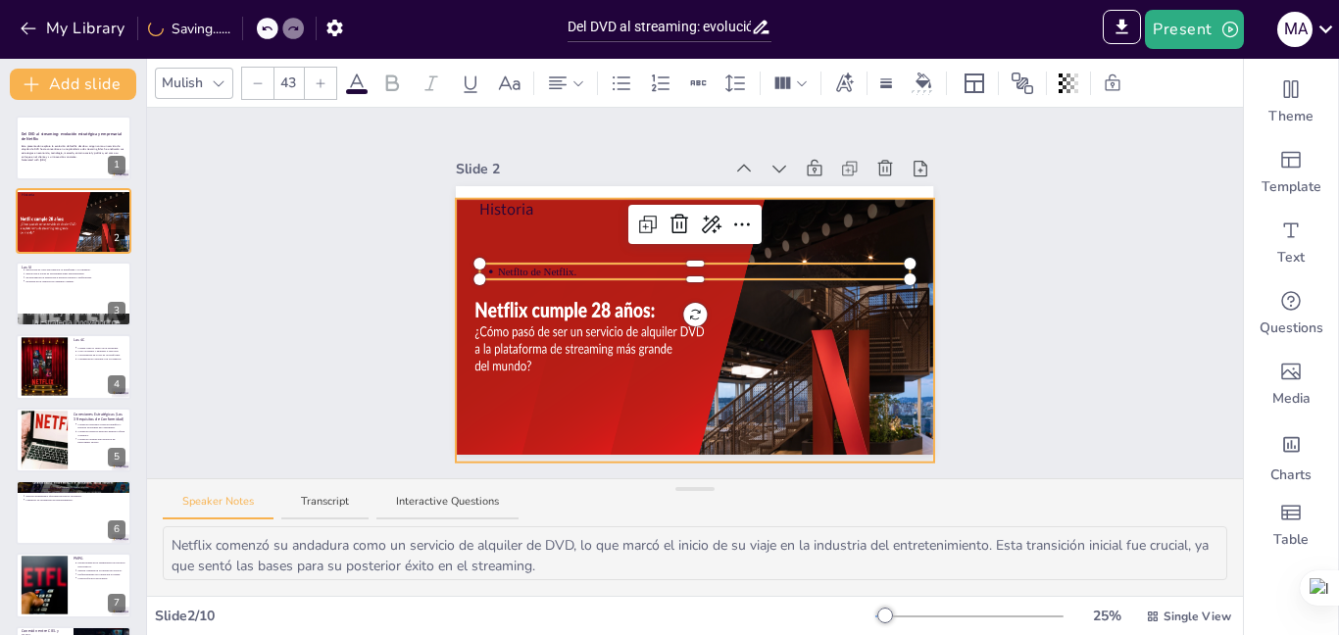
click at [576, 320] on div at bounding box center [723, 384] width 535 height 370
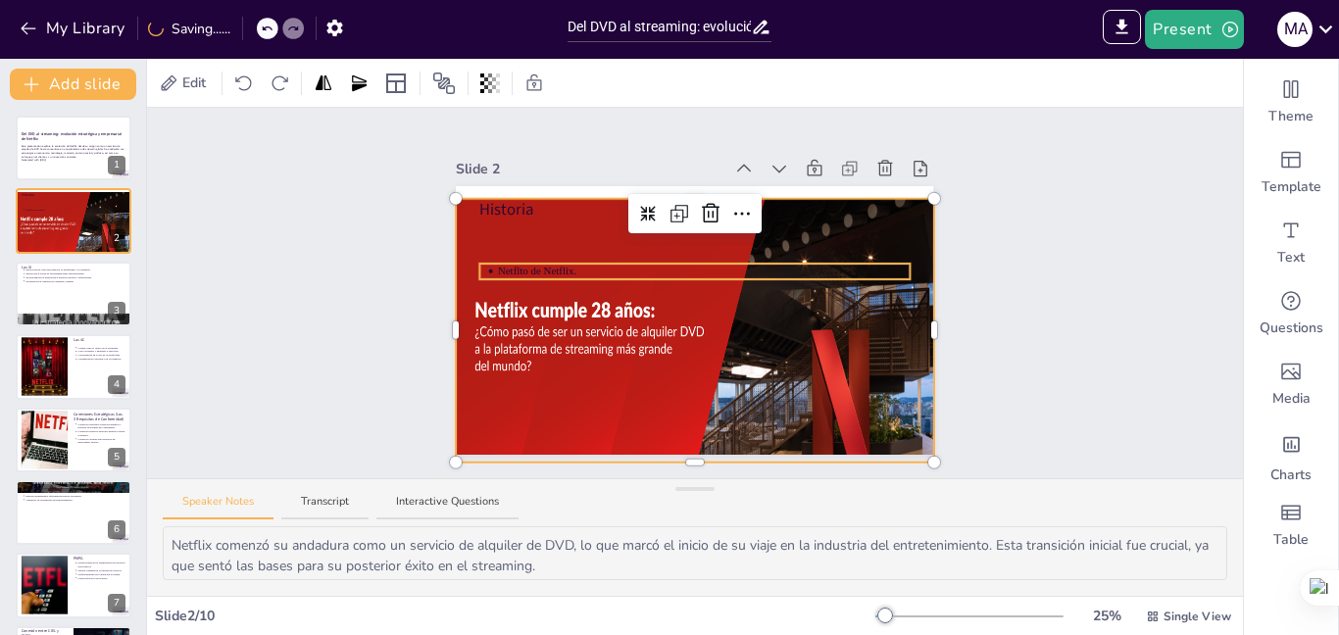
click at [571, 265] on p "Netflto de Netflix." at bounding box center [704, 271] width 412 height 15
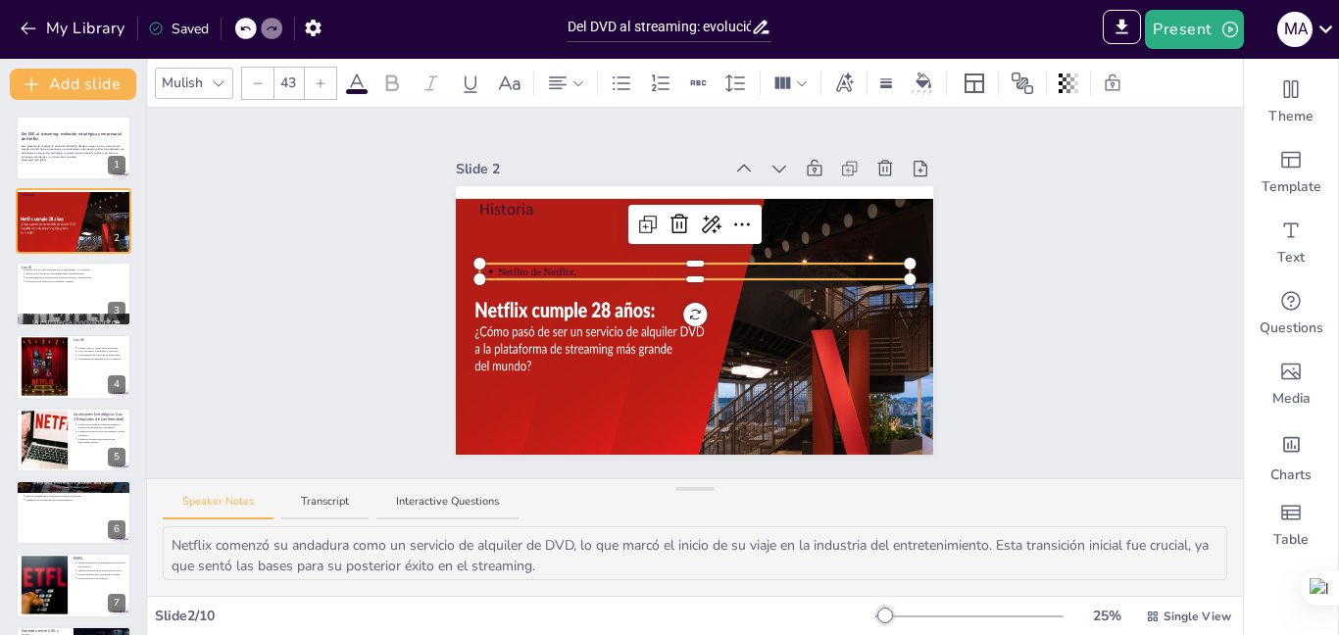
click at [569, 271] on div at bounding box center [694, 275] width 429 height 8
click at [561, 264] on div at bounding box center [694, 268] width 429 height 8
click at [681, 271] on div at bounding box center [694, 275] width 429 height 8
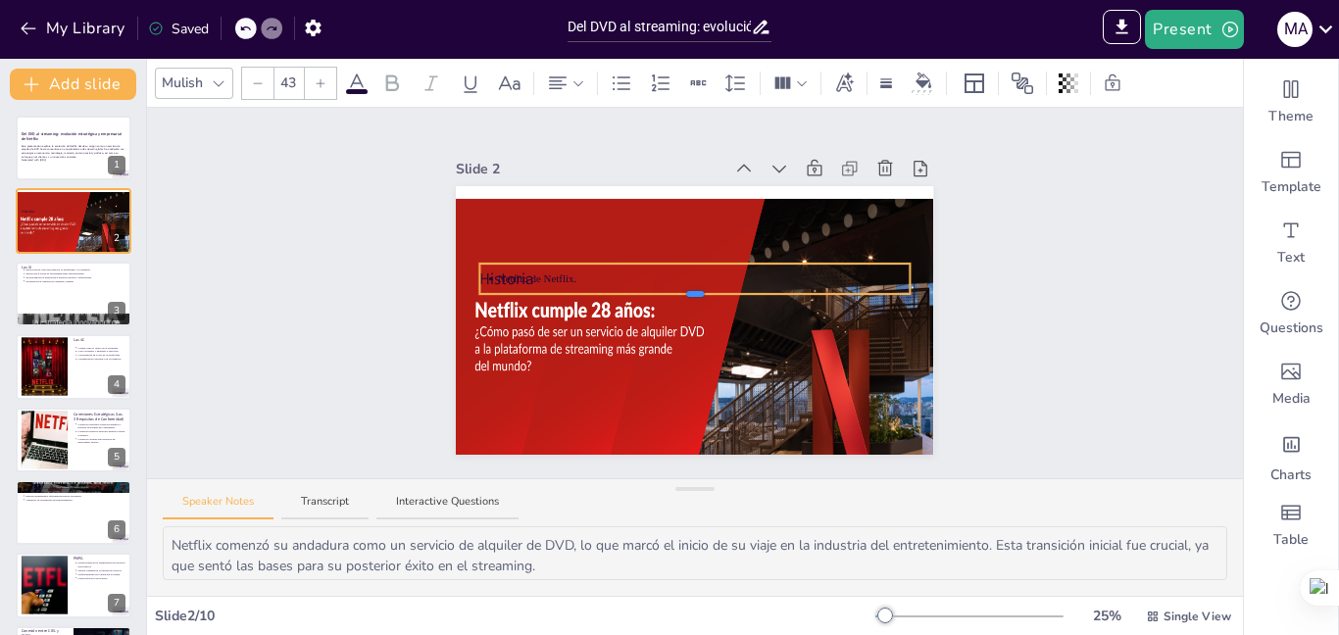
drag, startPoint x: 679, startPoint y: 274, endPoint x: 626, endPoint y: 273, distance: 52.9
click at [676, 293] on div "Historia Netflto de Netflix." at bounding box center [694, 320] width 477 height 269
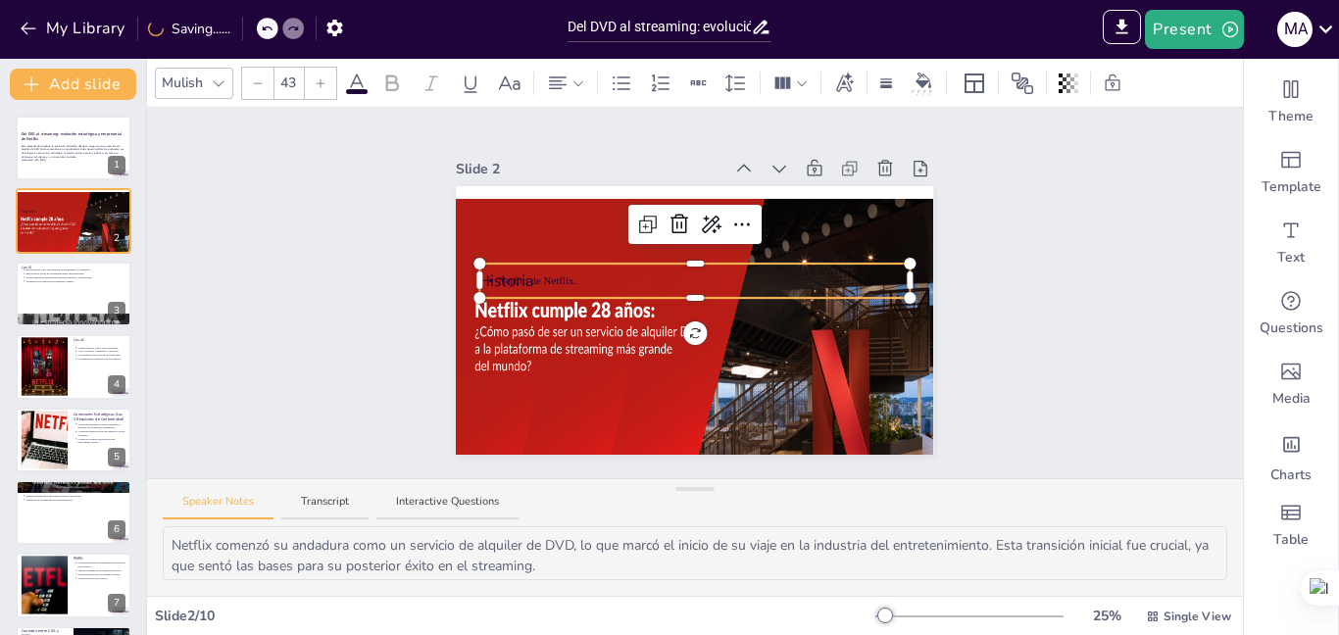
click at [561, 273] on p "Netflto de Netflix." at bounding box center [704, 280] width 412 height 15
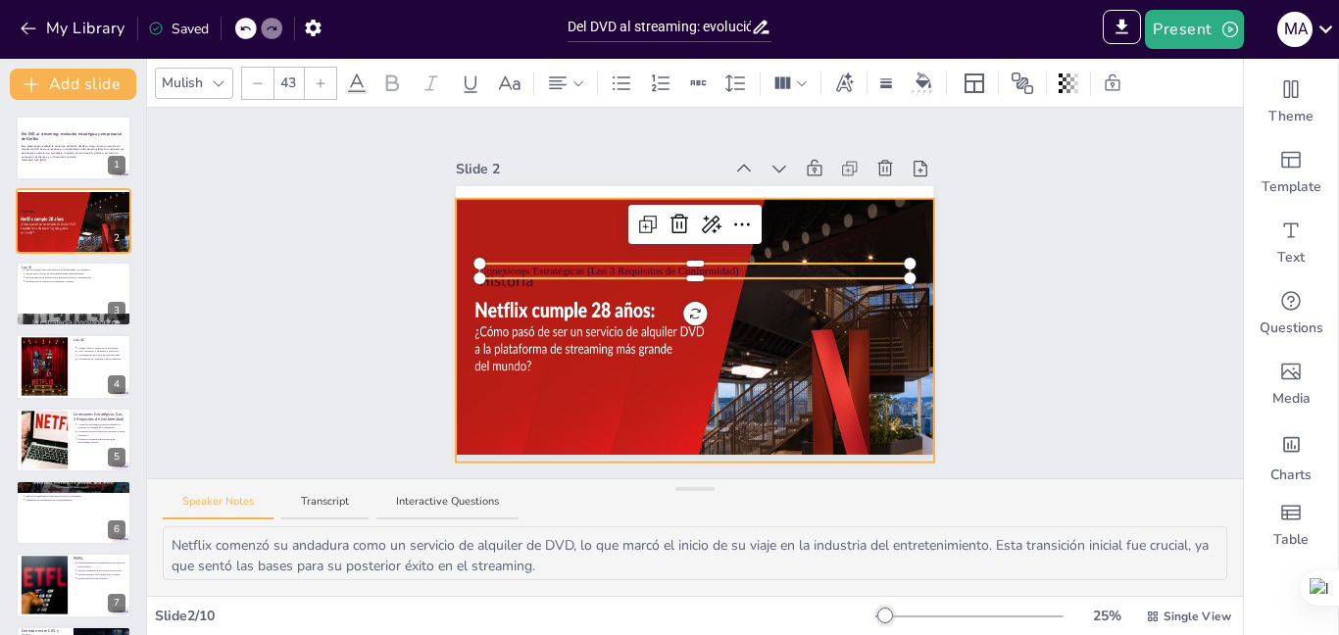
click at [559, 307] on div at bounding box center [723, 384] width 535 height 370
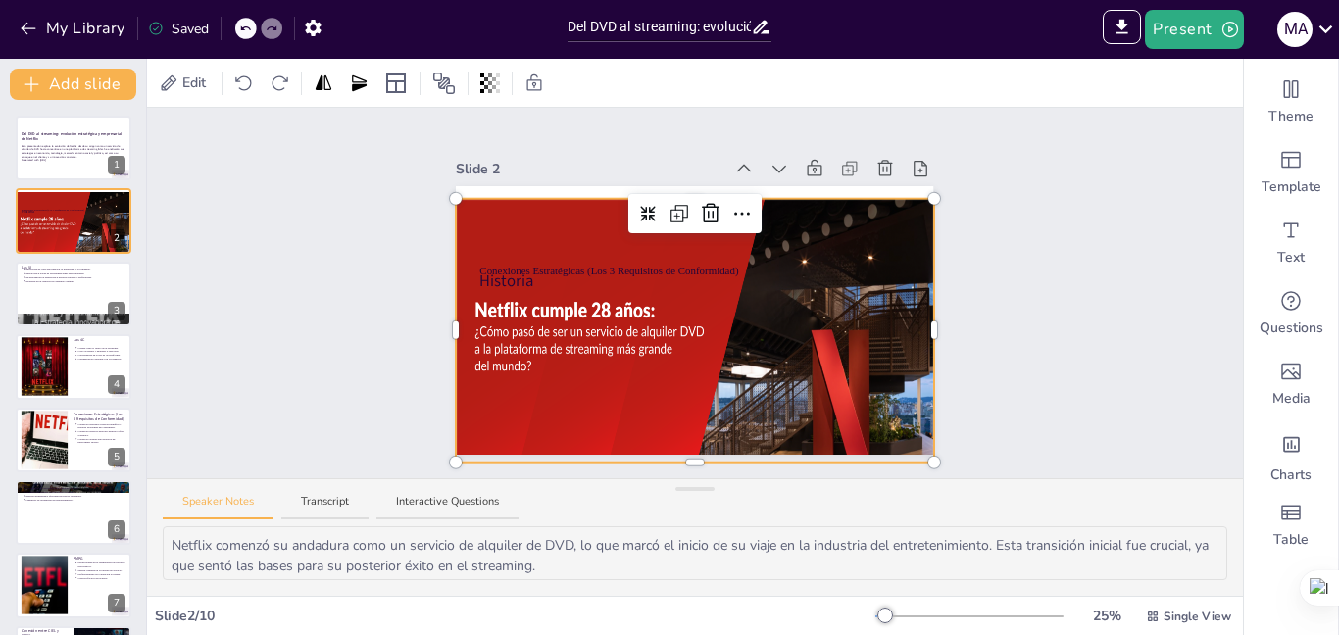
click at [564, 353] on div at bounding box center [723, 384] width 535 height 370
click at [564, 353] on div at bounding box center [723, 386] width 535 height 370
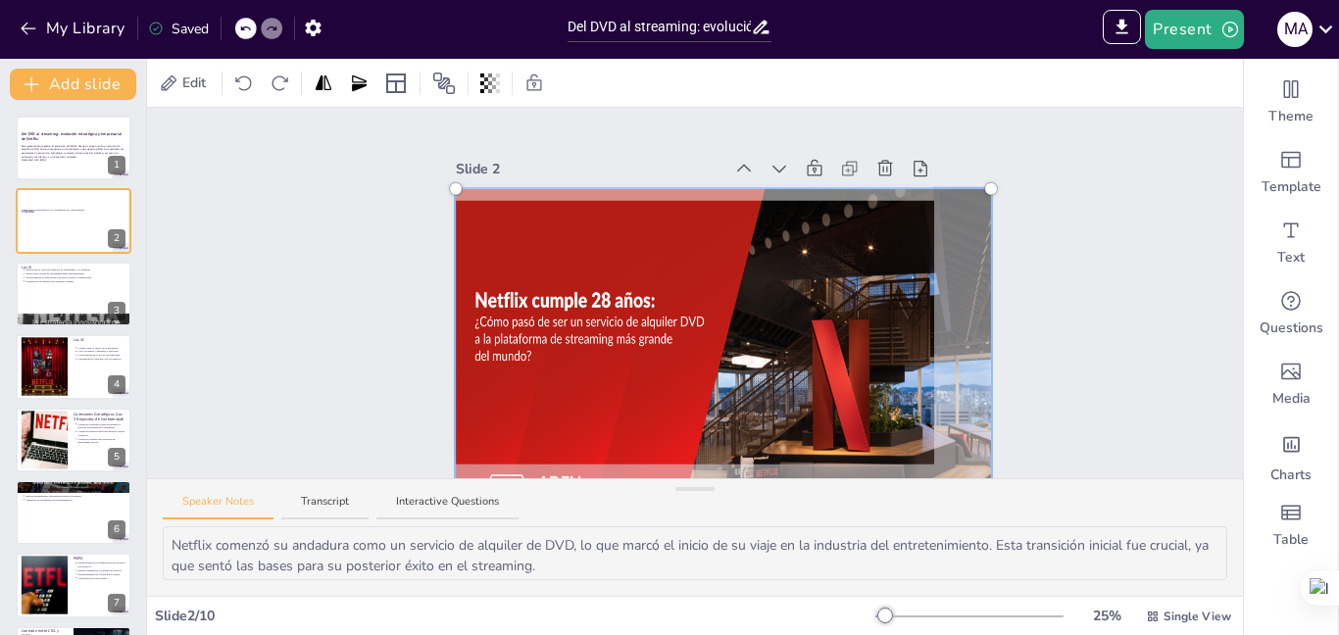
drag, startPoint x: 644, startPoint y: 222, endPoint x: 649, endPoint y: 211, distance: 12.7
click at [649, 211] on div at bounding box center [723, 374] width 559 height 394
click at [510, 243] on div at bounding box center [723, 374] width 559 height 394
click at [342, 258] on div "Slide 1 Del DVD al streaming: evolución estratégica y empresarial de Netflix Es…" at bounding box center [695, 293] width 1096 height 370
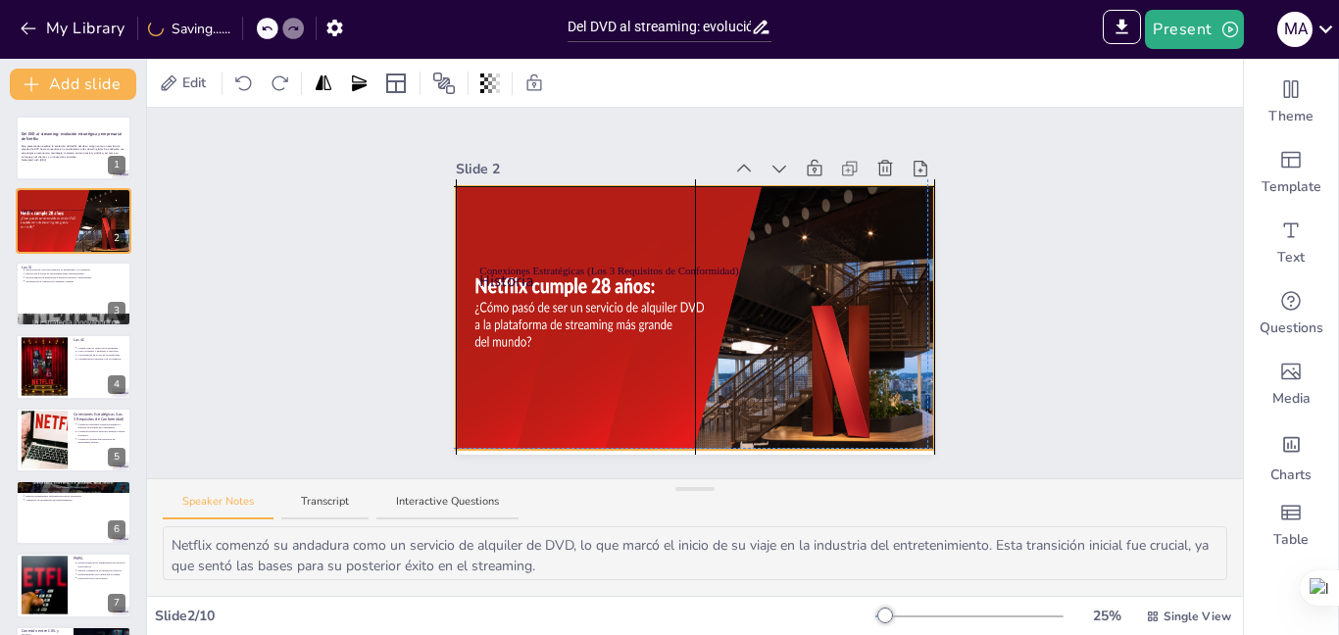
drag, startPoint x: 527, startPoint y: 210, endPoint x: 525, endPoint y: 188, distance: 21.6
click at [525, 188] on div at bounding box center [723, 359] width 535 height 370
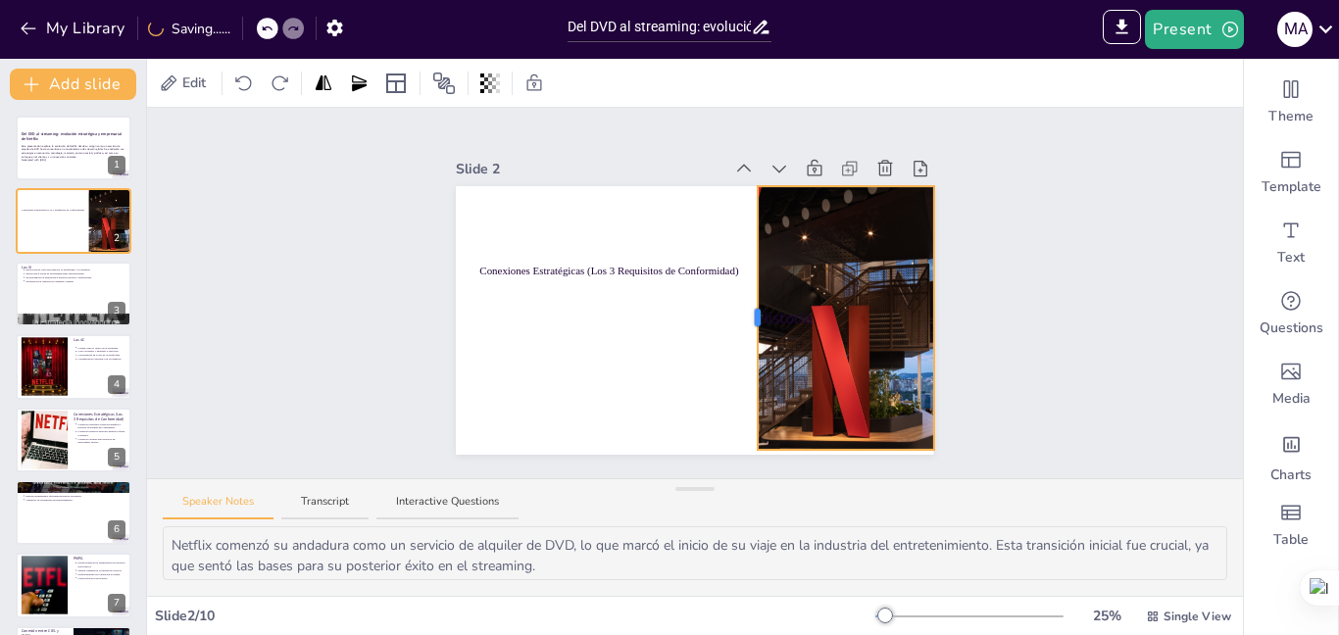
drag, startPoint x: 440, startPoint y: 312, endPoint x: 742, endPoint y: 364, distance: 306.3
click at [742, 364] on div "Historia Conexiones Estratégicas (Los 3 Requisitos de Conformidad)" at bounding box center [694, 320] width 477 height 269
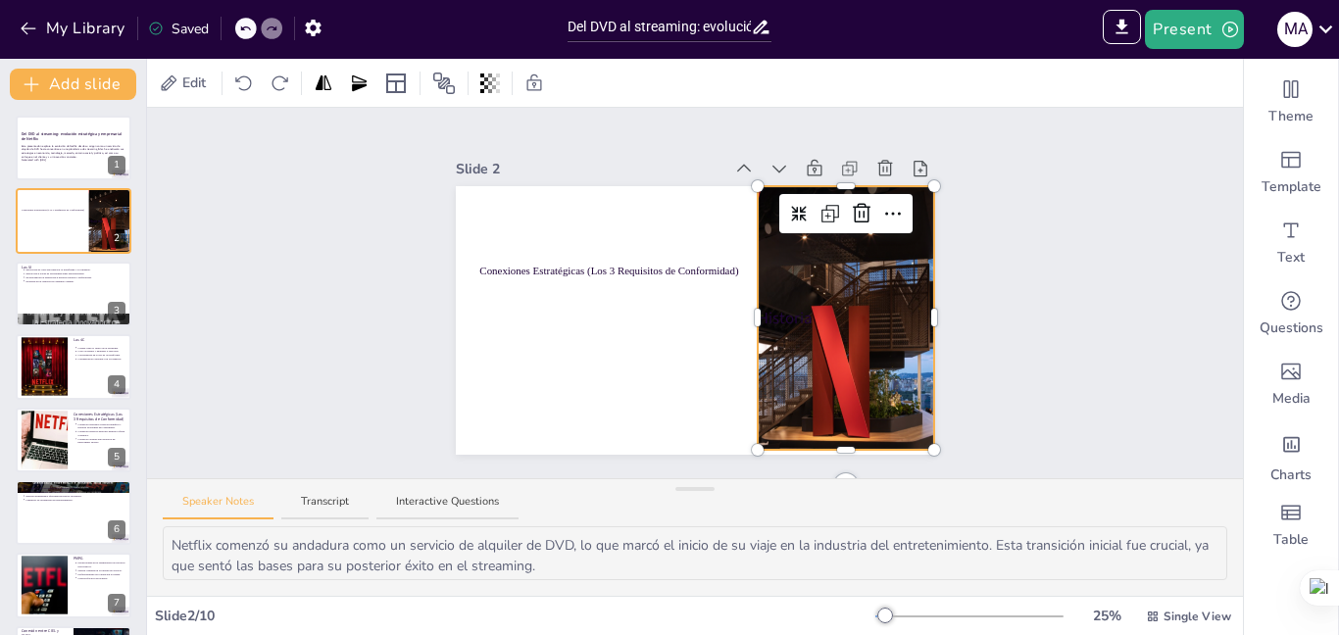
click at [757, 438] on div at bounding box center [761, 318] width 8 height 264
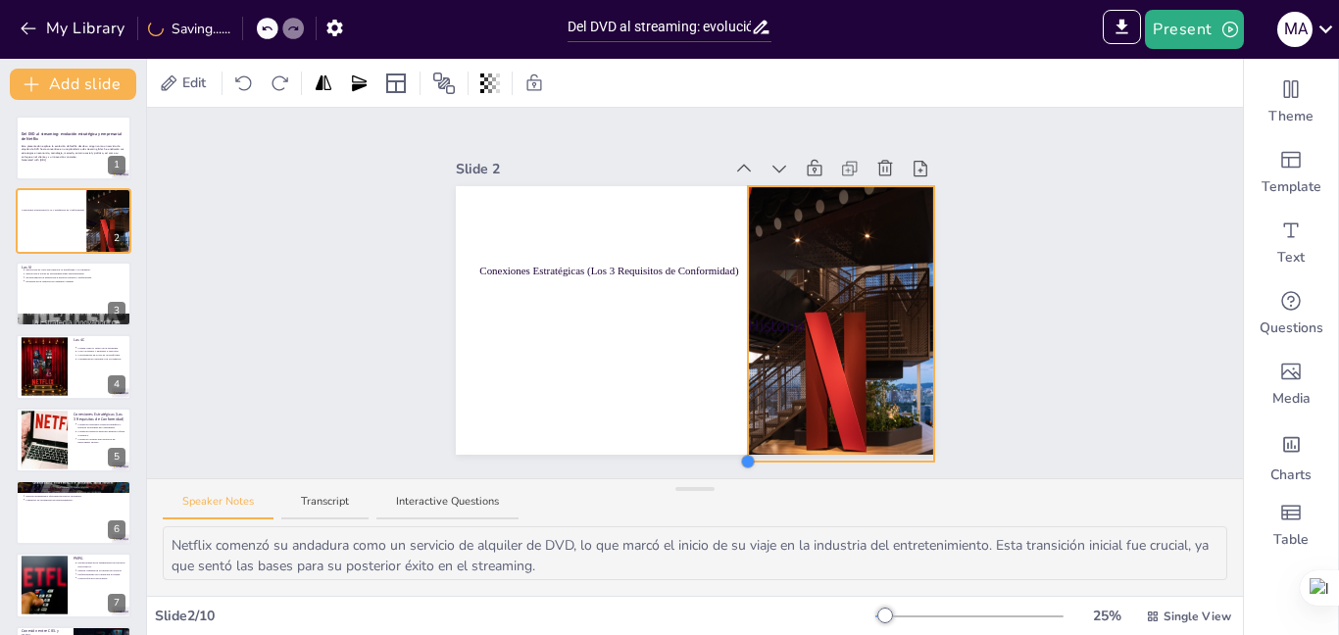
drag, startPoint x: 743, startPoint y: 445, endPoint x: 733, endPoint y: 457, distance: 15.3
click at [740, 457] on div at bounding box center [748, 462] width 16 height 16
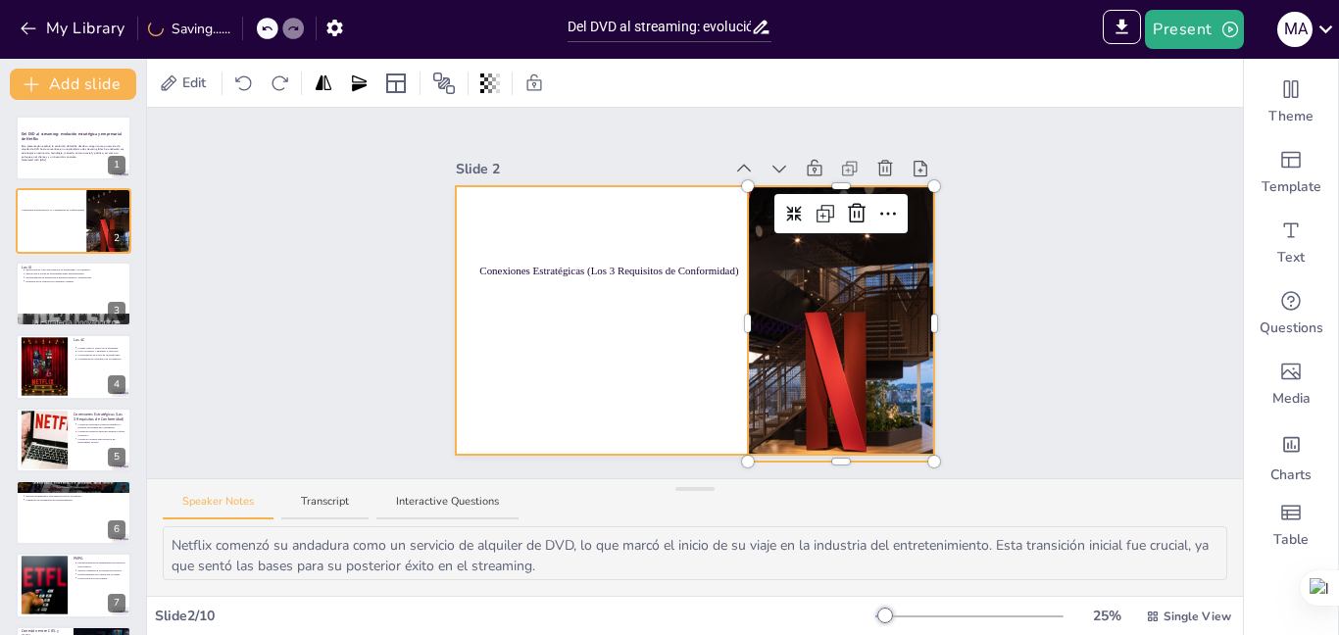
click at [555, 186] on div at bounding box center [694, 320] width 477 height 269
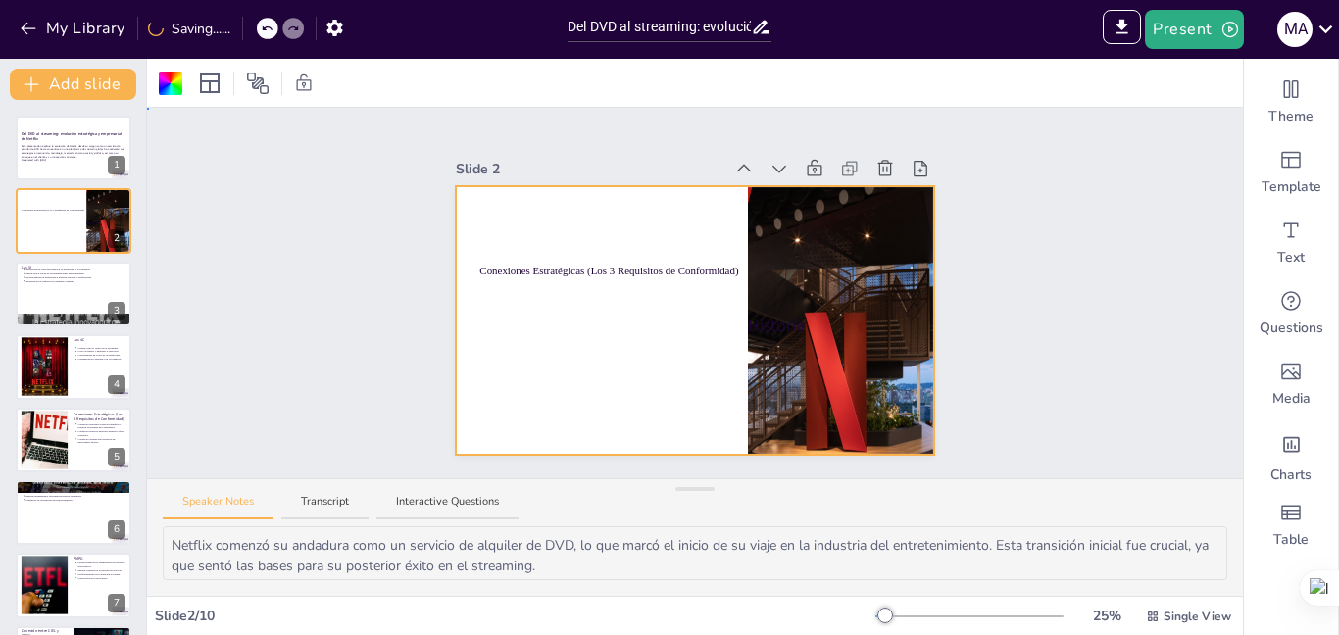
click at [537, 226] on div at bounding box center [694, 320] width 477 height 269
click at [541, 319] on div at bounding box center [694, 320] width 477 height 269
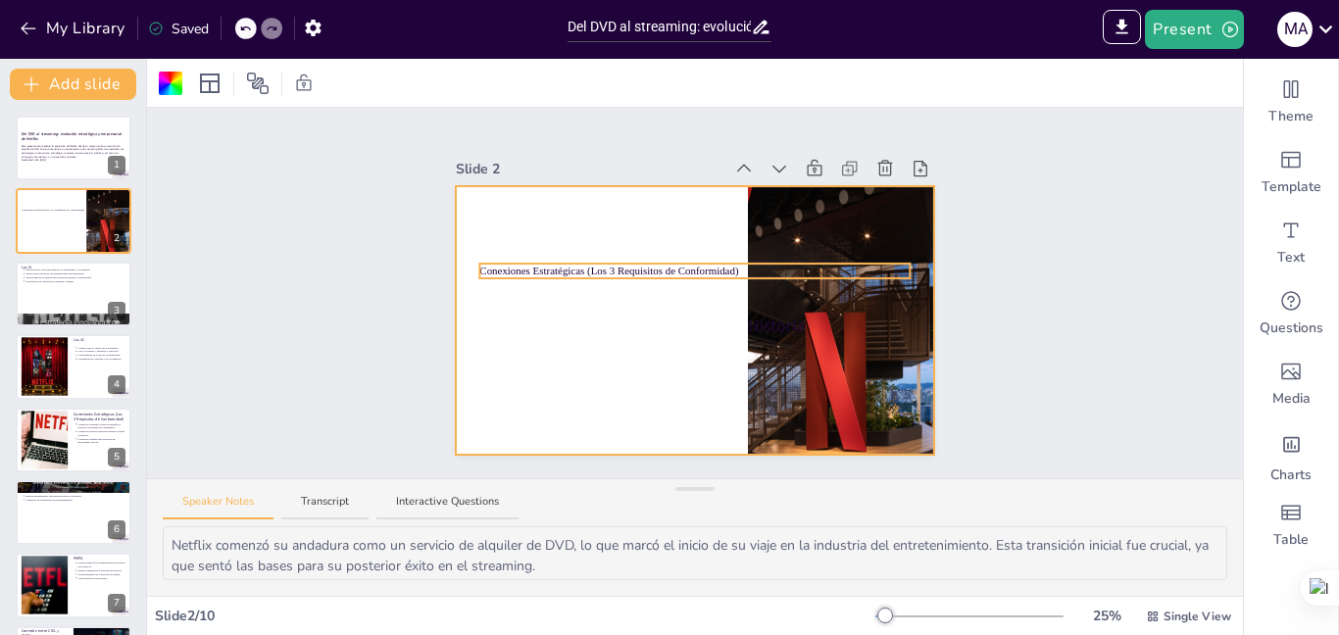
click at [536, 263] on div "Historia Conexiones Estratégicas (Los 3 Requisitos de Conformidad)" at bounding box center [694, 320] width 477 height 269
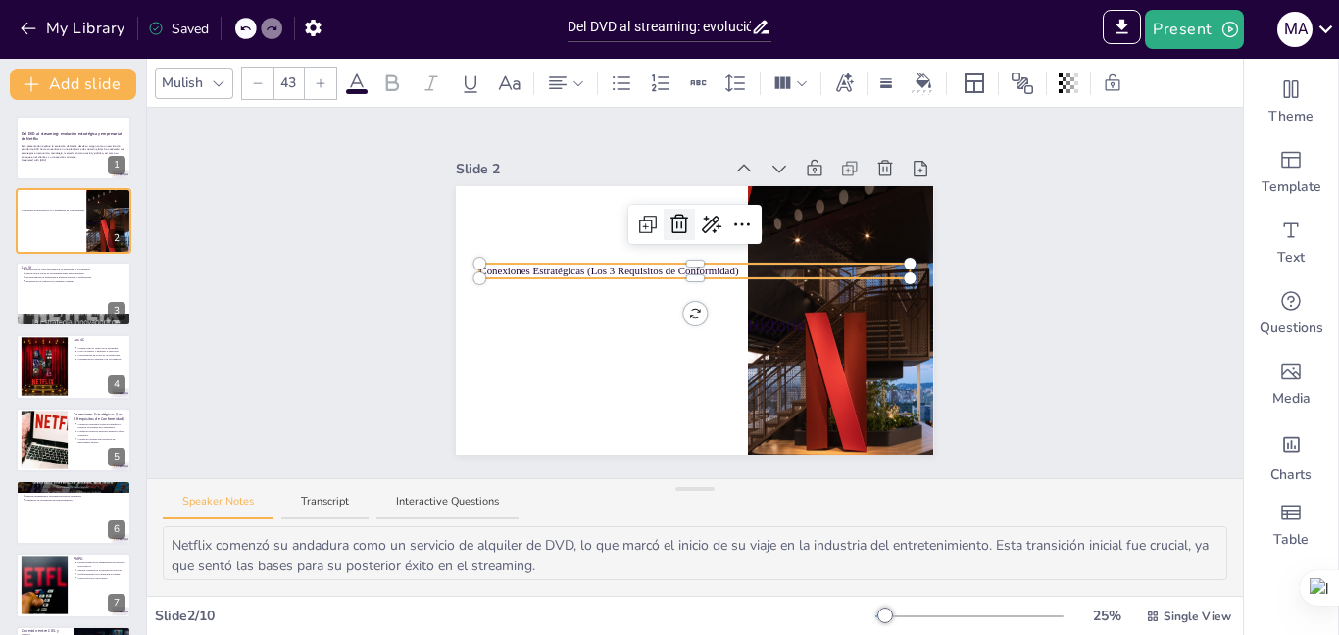
click at [670, 219] on icon at bounding box center [679, 225] width 18 height 20
